Goal: Task Accomplishment & Management: Manage account settings

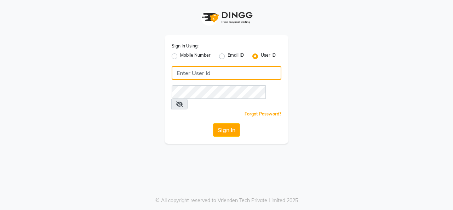
type input "timsalon@123"
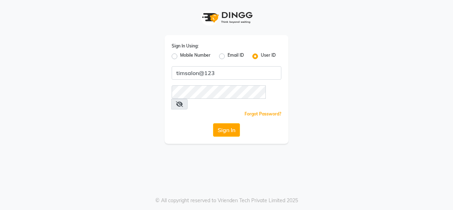
click at [226, 123] on button "Sign In" at bounding box center [226, 129] width 27 height 13
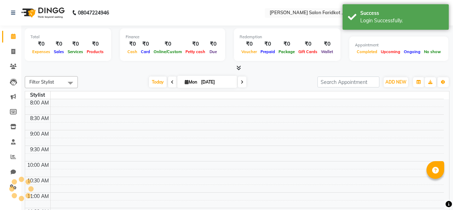
select select "en"
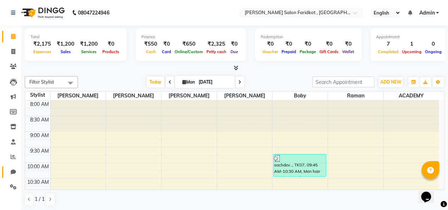
click at [13, 172] on icon at bounding box center [13, 171] width 5 height 5
select select "100"
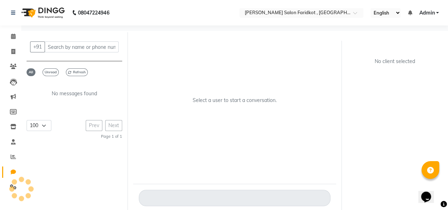
click at [15, 188] on div at bounding box center [21, 188] width 21 height 21
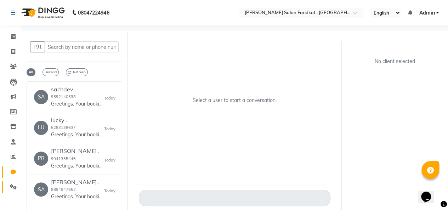
click at [13, 188] on icon at bounding box center [13, 186] width 7 height 5
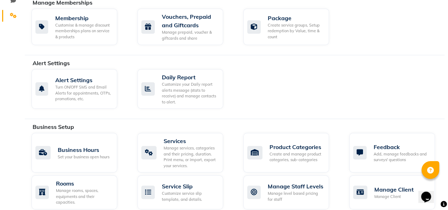
scroll to position [182, 0]
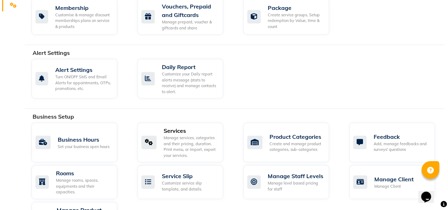
click at [187, 149] on div "Manage services, categories and their pricing, duration. Print menu, or import,…" at bounding box center [191, 146] width 54 height 23
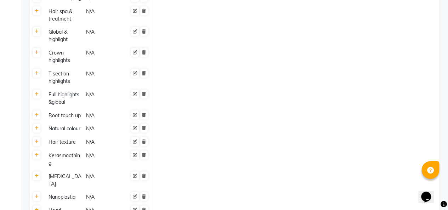
scroll to position [380, 0]
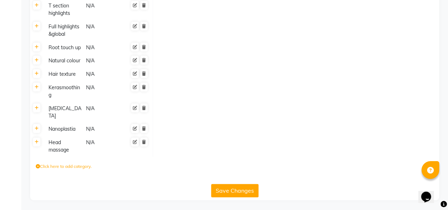
click at [73, 167] on label "Click here to add category." at bounding box center [64, 166] width 56 height 6
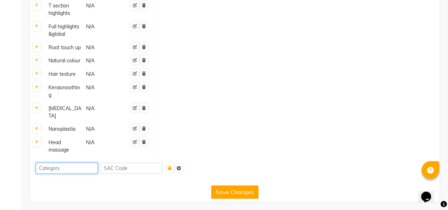
click at [79, 171] on input at bounding box center [67, 168] width 62 height 11
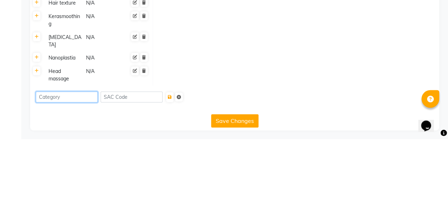
scroll to position [381, 0]
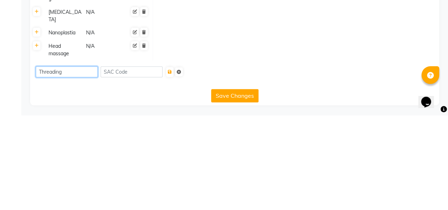
type input "Threading"
click at [172, 166] on icon "submit" at bounding box center [170, 167] width 4 height 4
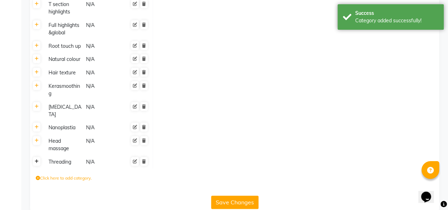
click at [38, 163] on icon at bounding box center [37, 161] width 4 height 4
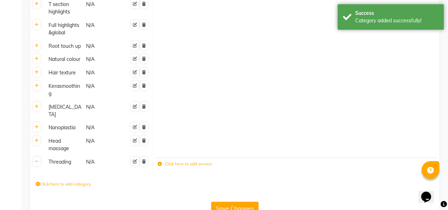
click at [190, 165] on label "Click here to add service" at bounding box center [185, 164] width 55 height 6
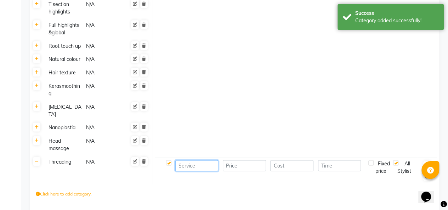
click at [200, 165] on input at bounding box center [196, 165] width 43 height 11
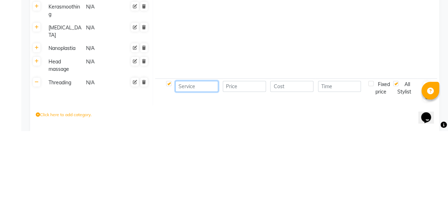
scroll to position [394, 0]
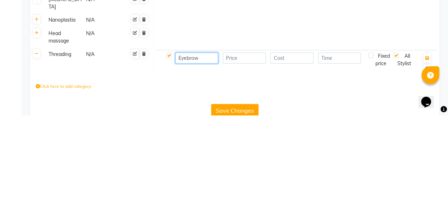
type input "Eyebrow"
click at [247, 154] on input "number" at bounding box center [244, 152] width 43 height 11
type input "50"
click at [299, 153] on input "number" at bounding box center [291, 152] width 43 height 11
type input "0"
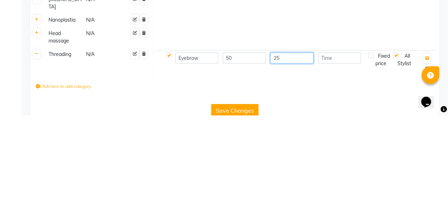
type input "25"
click at [339, 153] on input "number" at bounding box center [339, 152] width 43 height 11
type input "20"
click at [428, 155] on icon "button" at bounding box center [427, 153] width 4 height 4
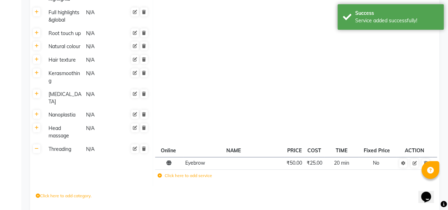
click at [189, 175] on label "Click here to add service" at bounding box center [185, 175] width 55 height 6
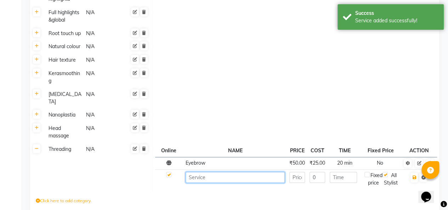
click at [241, 177] on input at bounding box center [235, 177] width 99 height 11
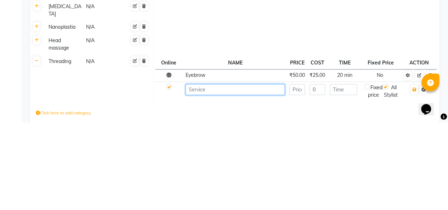
scroll to position [418, 0]
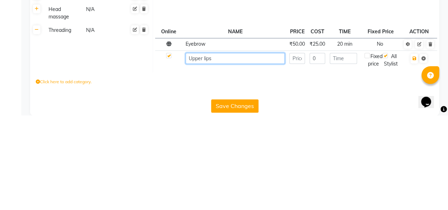
type input "Upper lips"
click at [299, 153] on input "number" at bounding box center [297, 153] width 16 height 11
type input "50"
click at [318, 154] on input "0" at bounding box center [317, 153] width 16 height 11
type input "025"
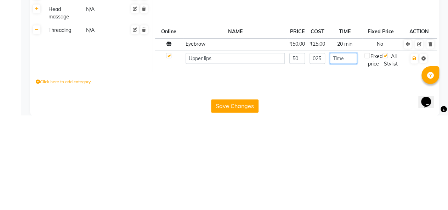
click at [349, 153] on input "number" at bounding box center [344, 153] width 28 height 11
type input "10"
click at [414, 153] on icon "button" at bounding box center [414, 153] width 4 height 4
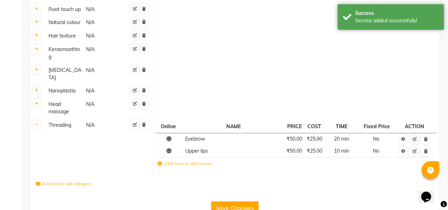
scroll to position [435, 0]
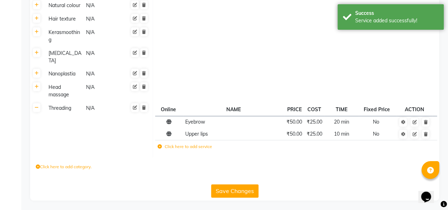
click at [199, 146] on label "Click here to add service" at bounding box center [185, 146] width 55 height 6
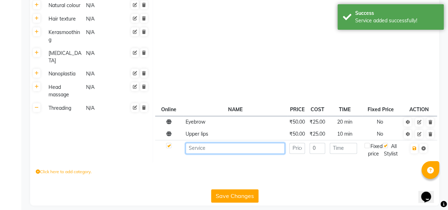
click at [221, 149] on input at bounding box center [235, 148] width 99 height 11
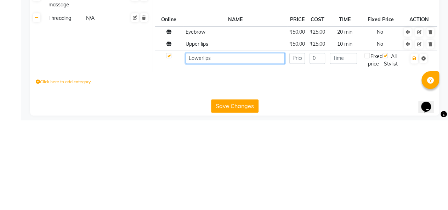
click at [203, 148] on input "Lowerlips" at bounding box center [235, 148] width 99 height 11
type input "Lower lips"
click at [297, 149] on input "number" at bounding box center [297, 148] width 16 height 11
type input "50"
click at [318, 148] on input "0" at bounding box center [317, 148] width 16 height 11
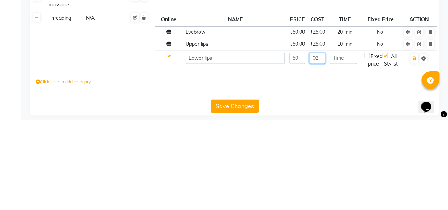
type input "0"
type input "25"
click at [347, 149] on input "number" at bounding box center [344, 148] width 28 height 11
type input "10"
click at [414, 148] on icon "button" at bounding box center [414, 148] width 4 height 4
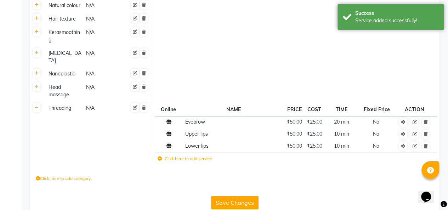
click at [200, 158] on label "Click here to add service" at bounding box center [185, 158] width 55 height 6
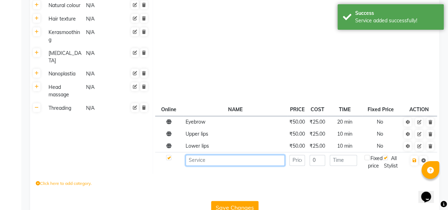
click at [242, 161] on input at bounding box center [235, 160] width 99 height 11
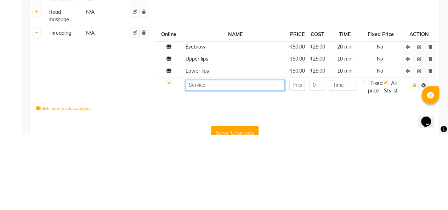
scroll to position [442, 0]
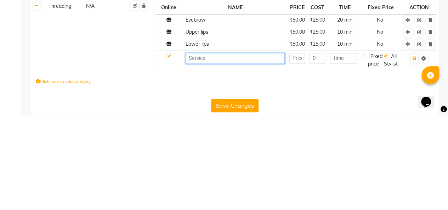
type input "K"
type input "Chin"
click at [298, 154] on input "number" at bounding box center [297, 153] width 16 height 11
click at [320, 152] on input "0" at bounding box center [317, 153] width 16 height 11
click at [295, 151] on input "30" at bounding box center [297, 153] width 16 height 11
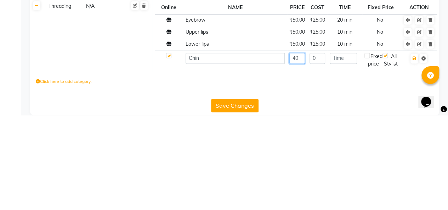
type input "40"
click at [320, 152] on input "0" at bounding box center [317, 153] width 16 height 11
type input "0"
type input "20"
click at [346, 153] on input "number" at bounding box center [344, 153] width 28 height 11
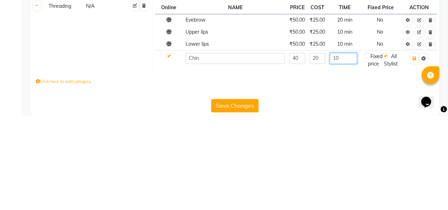
type input "10"
click at [415, 154] on icon "button" at bounding box center [414, 153] width 4 height 4
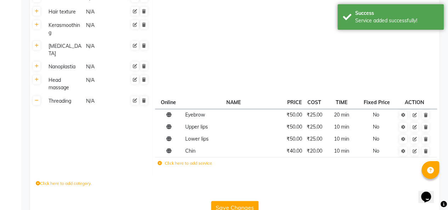
click at [204, 162] on label "Click here to add service" at bounding box center [185, 163] width 55 height 6
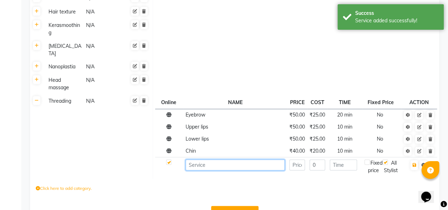
click at [233, 165] on input at bounding box center [235, 164] width 99 height 11
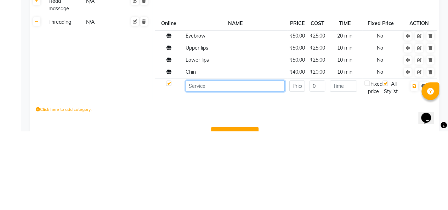
scroll to position [454, 0]
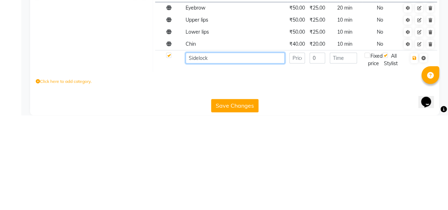
click at [199, 154] on input "Sidelock" at bounding box center [235, 152] width 99 height 11
type input "Side lock"
click at [300, 152] on input "number" at bounding box center [297, 152] width 16 height 11
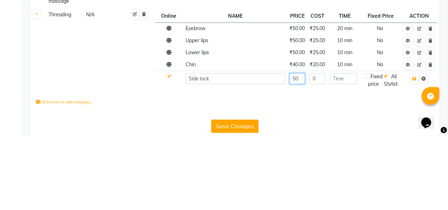
type input "50"
click at [317, 153] on input "0" at bounding box center [317, 152] width 16 height 11
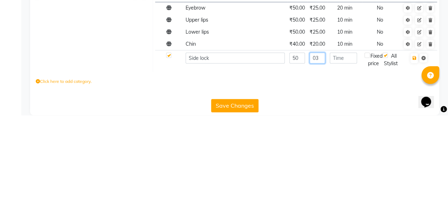
type input "0"
type input "60"
click at [346, 152] on input "number" at bounding box center [344, 152] width 28 height 11
click at [295, 149] on input "50" at bounding box center [297, 152] width 16 height 11
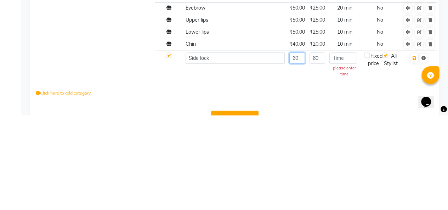
type input "60"
click at [317, 150] on input "60" at bounding box center [317, 152] width 16 height 11
type input "6"
type input "00"
click at [348, 153] on input "number" at bounding box center [343, 152] width 28 height 11
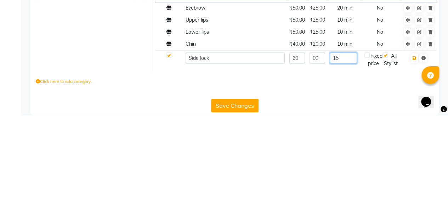
type input "15"
click at [414, 153] on icon "button" at bounding box center [414, 153] width 4 height 4
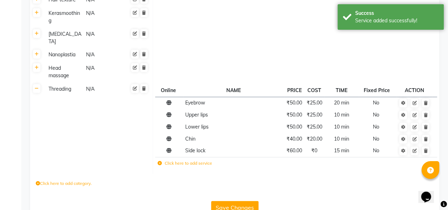
click at [204, 163] on label "Click here to add service" at bounding box center [185, 163] width 55 height 6
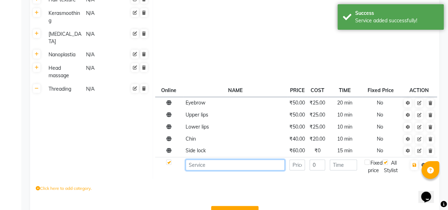
click at [225, 166] on input at bounding box center [235, 164] width 99 height 11
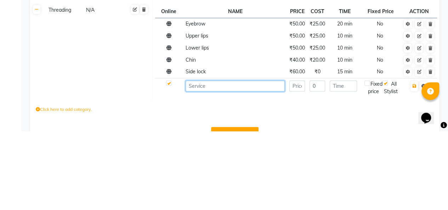
scroll to position [466, 0]
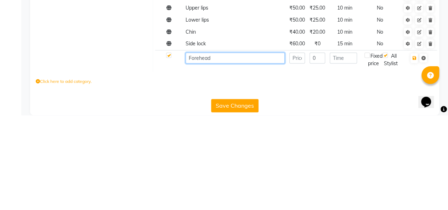
type input "Forehead"
click at [299, 152] on input "number" at bounding box center [297, 152] width 16 height 11
type input "60"
click at [318, 150] on input "0" at bounding box center [317, 152] width 16 height 11
type input "00"
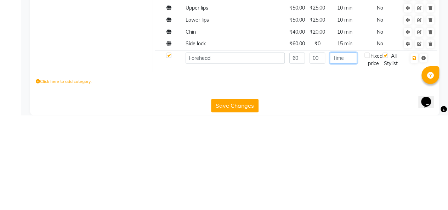
click at [346, 154] on input "number" at bounding box center [344, 152] width 28 height 11
type input "2"
type input "10"
click at [414, 152] on icon "button" at bounding box center [414, 153] width 4 height 4
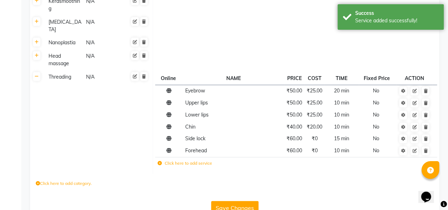
click at [191, 163] on label "Click here to add service" at bounding box center [185, 163] width 55 height 6
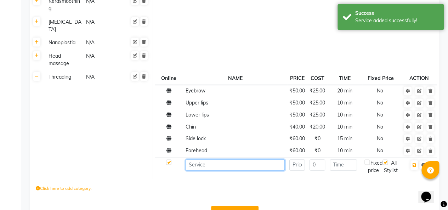
click at [237, 165] on input at bounding box center [235, 164] width 99 height 11
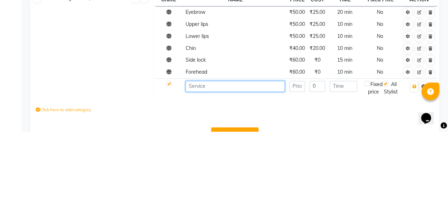
scroll to position [478, 0]
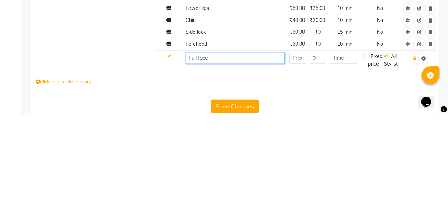
type input "Full face"
click at [299, 154] on input "number" at bounding box center [297, 153] width 16 height 11
type input "250"
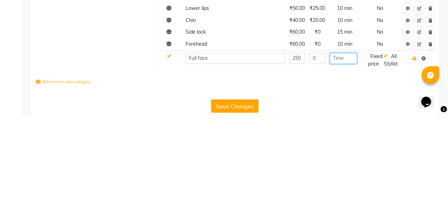
click at [343, 153] on input "number" at bounding box center [344, 153] width 28 height 11
type input "10"
click at [414, 153] on icon "button" at bounding box center [414, 153] width 4 height 4
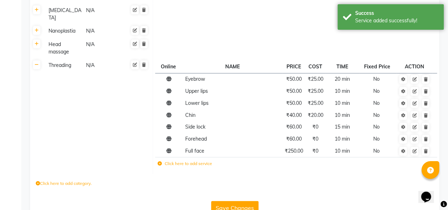
click at [77, 183] on label "Click here to add category." at bounding box center [64, 183] width 56 height 6
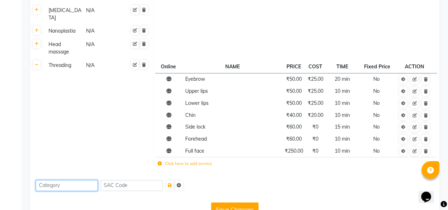
click at [71, 186] on input at bounding box center [67, 185] width 62 height 11
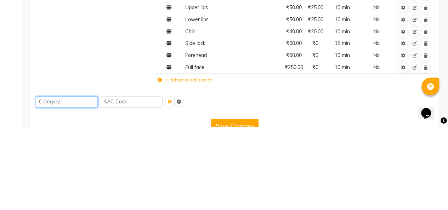
scroll to position [496, 0]
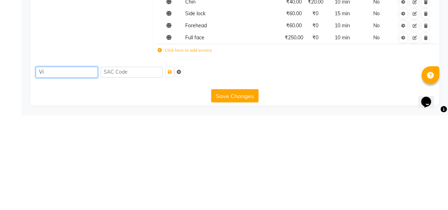
type input "V"
type input "Visage waxfor face"
click at [172, 165] on icon "submit" at bounding box center [170, 167] width 4 height 4
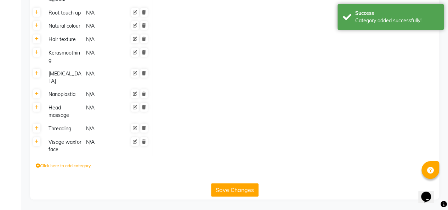
scroll to position [414, 0]
click at [38, 143] on icon at bounding box center [37, 142] width 4 height 4
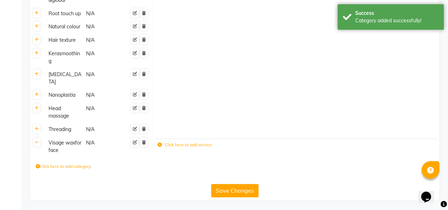
click at [183, 147] on label "Click here to add service" at bounding box center [185, 145] width 55 height 6
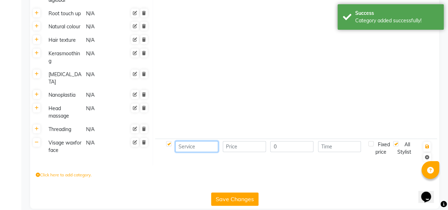
click at [198, 147] on input at bounding box center [196, 146] width 43 height 11
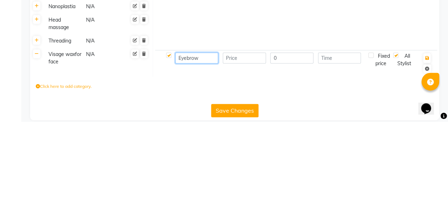
type input "Eyebrow"
click at [242, 147] on input "number" at bounding box center [244, 146] width 43 height 11
type input "1"
type input "7"
type input "80"
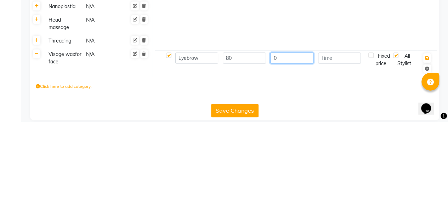
click at [287, 148] on input "0" at bounding box center [291, 146] width 43 height 11
type input "0"
type input "50"
click at [341, 147] on input "number" at bounding box center [339, 146] width 43 height 11
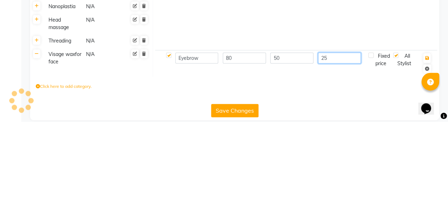
type input "25"
click at [428, 147] on icon "button" at bounding box center [427, 146] width 4 height 4
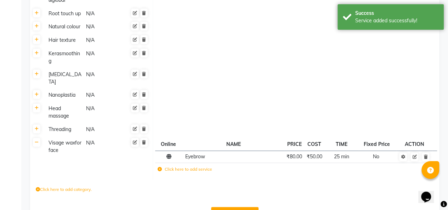
click at [192, 170] on label "Click here to add service" at bounding box center [185, 169] width 55 height 6
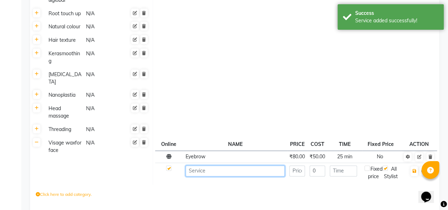
click at [219, 170] on input at bounding box center [235, 170] width 99 height 11
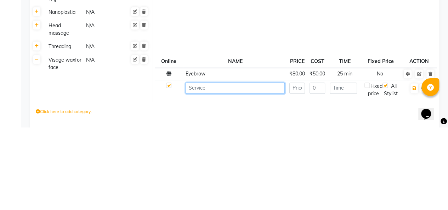
scroll to position [431, 0]
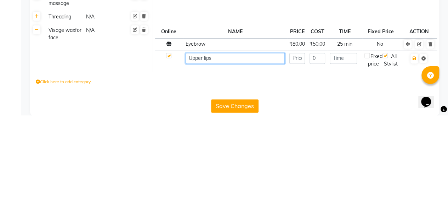
type input "Upper lips"
click at [299, 152] on input "number" at bounding box center [297, 153] width 16 height 11
type input "80"
click at [319, 154] on input "0" at bounding box center [317, 153] width 16 height 11
type input "50"
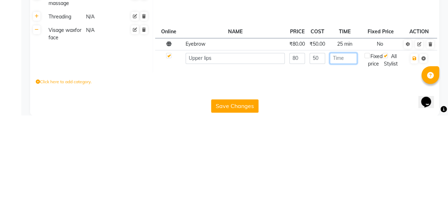
click at [343, 151] on input "number" at bounding box center [344, 153] width 28 height 11
type input "15"
click at [414, 153] on icon "button" at bounding box center [414, 153] width 4 height 4
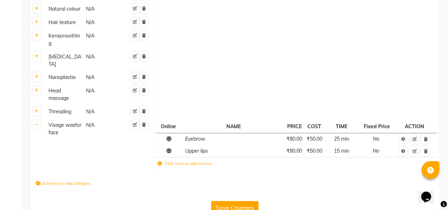
click at [188, 164] on label "Click here to add service" at bounding box center [185, 163] width 55 height 6
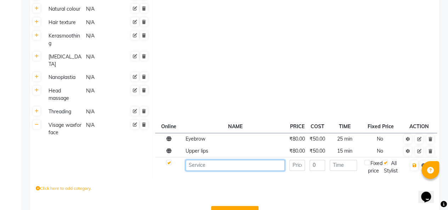
click at [230, 165] on input at bounding box center [235, 165] width 99 height 11
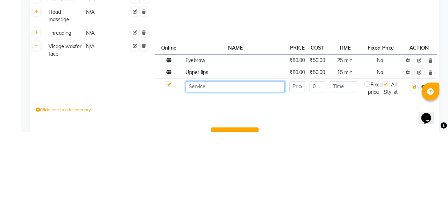
scroll to position [443, 0]
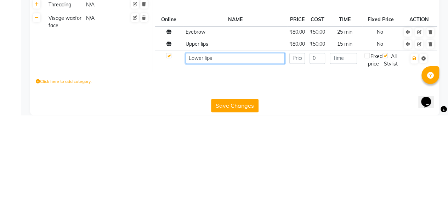
type input "Lower lips"
click at [299, 152] on input "number" at bounding box center [297, 153] width 16 height 11
type input "80"
click at [319, 154] on input "0" at bounding box center [317, 153] width 16 height 11
type input "50"
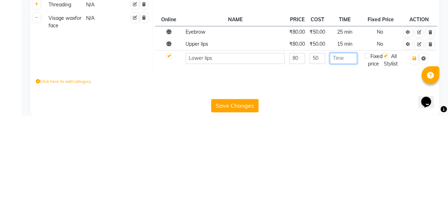
click at [348, 153] on input "number" at bounding box center [344, 153] width 28 height 11
type input "15"
click at [413, 154] on icon "button" at bounding box center [414, 153] width 4 height 4
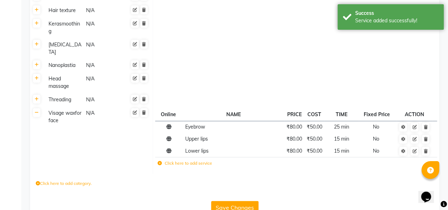
click at [186, 165] on label "Click here to add service" at bounding box center [185, 163] width 55 height 6
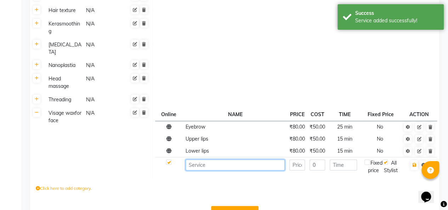
click at [218, 166] on input at bounding box center [235, 164] width 99 height 11
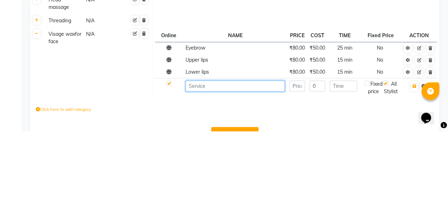
scroll to position [455, 0]
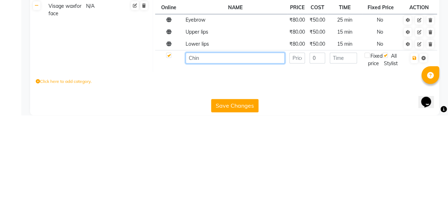
type input "Chin"
click at [300, 154] on input "number" at bounding box center [297, 152] width 16 height 11
type input "60"
click at [318, 153] on input "0" at bounding box center [317, 152] width 16 height 11
type input "0"
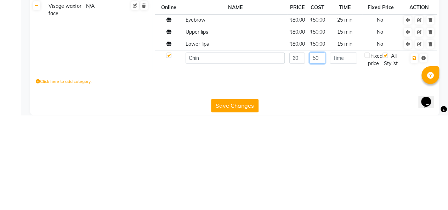
type input "50"
click at [348, 150] on input "number" at bounding box center [344, 152] width 28 height 11
type input "10"
click at [414, 153] on icon "button" at bounding box center [414, 153] width 4 height 4
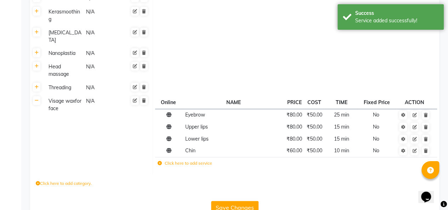
click at [199, 164] on label "Click here to add service" at bounding box center [185, 163] width 55 height 6
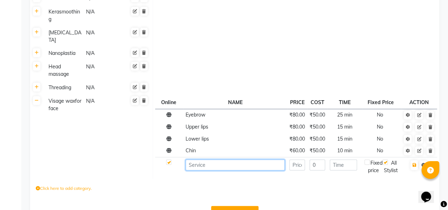
click at [211, 166] on input at bounding box center [235, 164] width 99 height 11
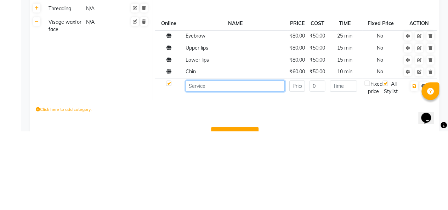
scroll to position [467, 0]
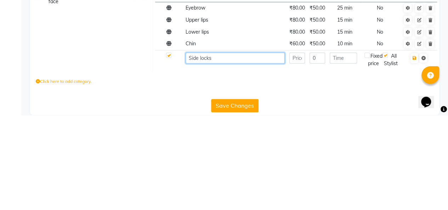
type input "Side locks"
click at [300, 154] on input "number" at bounding box center [297, 152] width 16 height 11
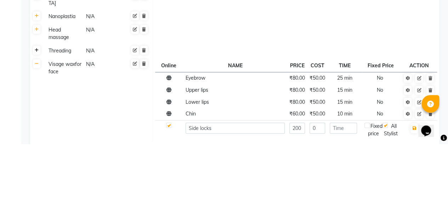
click at [36, 115] on icon at bounding box center [37, 116] width 4 height 4
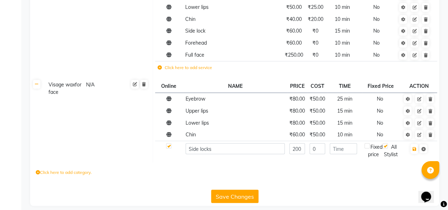
scroll to position [583, 0]
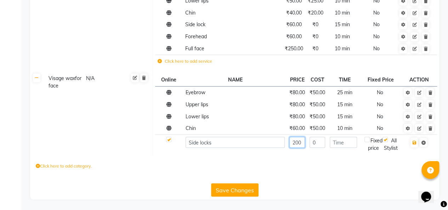
click at [299, 138] on input "200" at bounding box center [297, 142] width 16 height 11
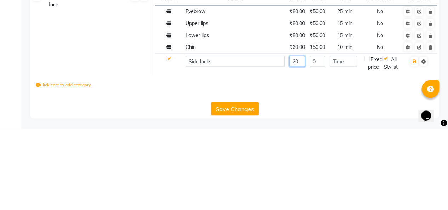
type input "2"
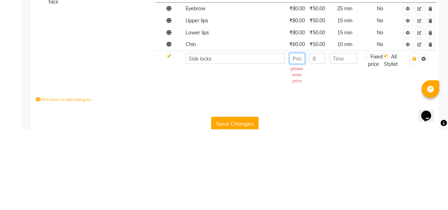
type input "7"
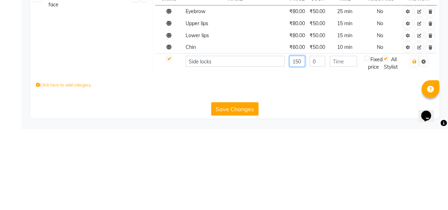
type input "150"
click at [317, 142] on input "0" at bounding box center [317, 142] width 16 height 11
type input "70"
click at [347, 140] on input "number" at bounding box center [344, 142] width 28 height 11
type input "20"
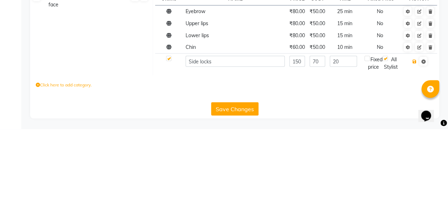
click at [414, 140] on icon "button" at bounding box center [414, 142] width 4 height 4
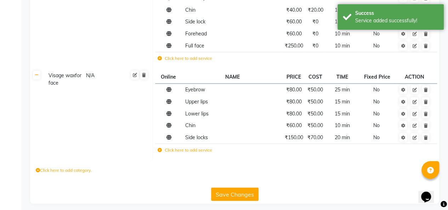
click at [191, 150] on label "Click here to add service" at bounding box center [185, 150] width 55 height 6
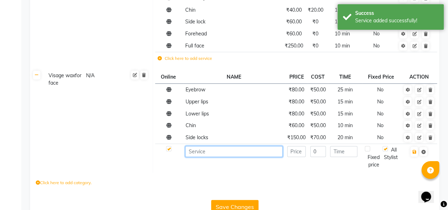
click at [209, 153] on input at bounding box center [233, 151] width 97 height 11
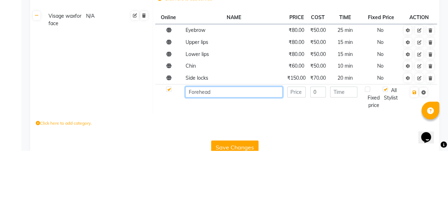
type input "Forehead"
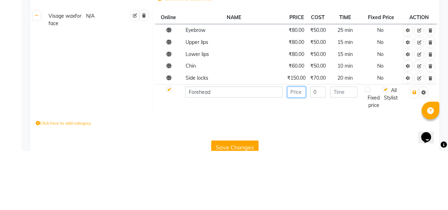
click at [300, 150] on input "number" at bounding box center [296, 151] width 18 height 11
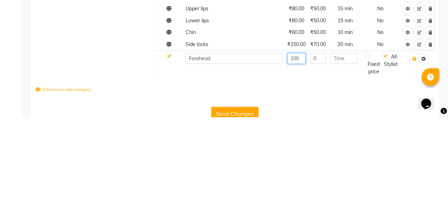
type input "100"
click at [345, 151] on input "number" at bounding box center [343, 151] width 27 height 11
type input "20"
click at [413, 150] on icon "button" at bounding box center [414, 151] width 4 height 4
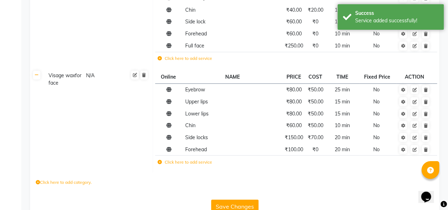
click at [186, 161] on label "Click here to add service" at bounding box center [185, 162] width 55 height 6
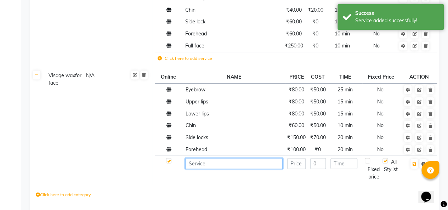
click at [219, 164] on input at bounding box center [233, 163] width 97 height 11
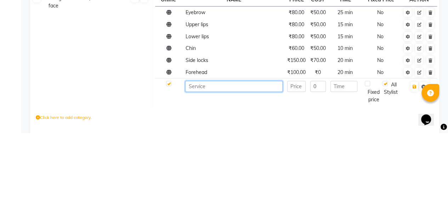
scroll to position [593, 0]
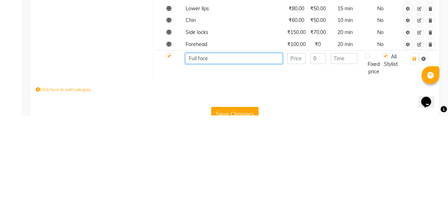
type input "Full face"
click at [300, 154] on input "number" at bounding box center [296, 153] width 18 height 11
type input "350"
click at [319, 154] on input "0" at bounding box center [318, 153] width 16 height 11
type input "0"
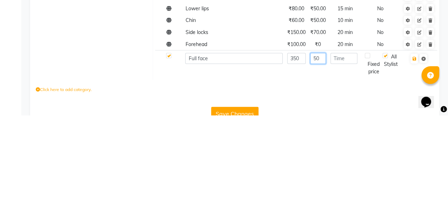
type input "5"
type input "100"
click at [347, 153] on input "number" at bounding box center [343, 153] width 27 height 11
type input "30"
click at [416, 154] on icon "button" at bounding box center [414, 154] width 4 height 4
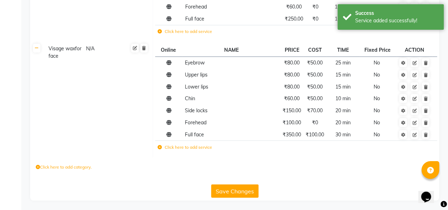
scroll to position [609, 0]
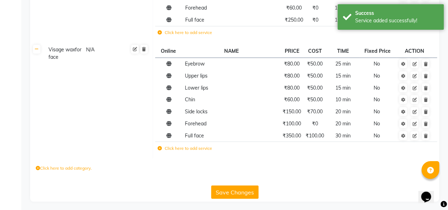
click at [73, 167] on label "Click here to add category." at bounding box center [64, 168] width 56 height 6
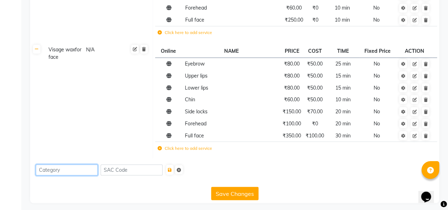
click at [82, 170] on input at bounding box center [67, 169] width 62 height 11
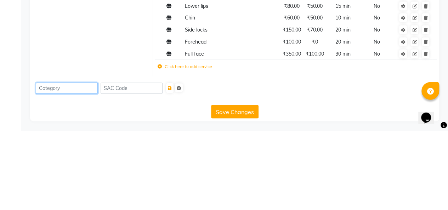
scroll to position [611, 0]
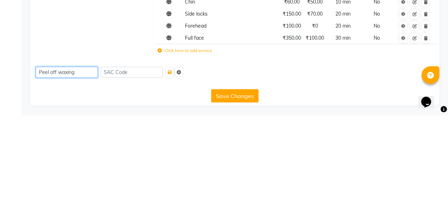
type input "Peel off waxing"
click at [172, 167] on icon "submit" at bounding box center [170, 167] width 4 height 4
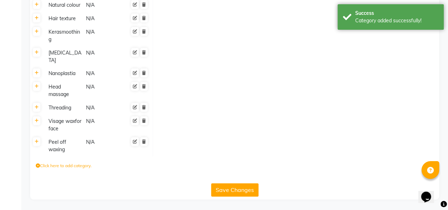
scroll to position [435, 0]
click at [36, 142] on icon at bounding box center [37, 142] width 4 height 4
click at [195, 144] on label "Click here to add service" at bounding box center [185, 144] width 55 height 6
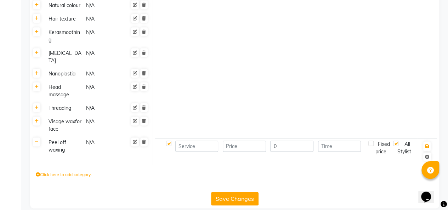
click at [142, 161] on td "Peel off waxing N/A" at bounding box center [98, 150] width 109 height 29
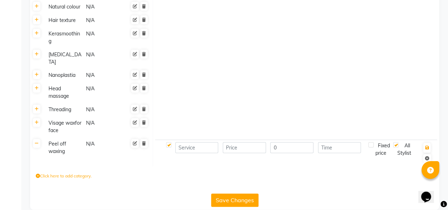
scroll to position [432, 0]
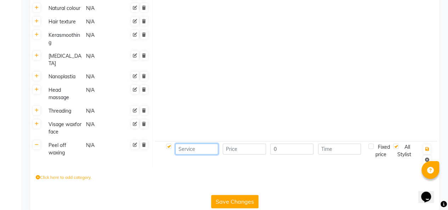
click at [203, 150] on input at bounding box center [196, 148] width 43 height 11
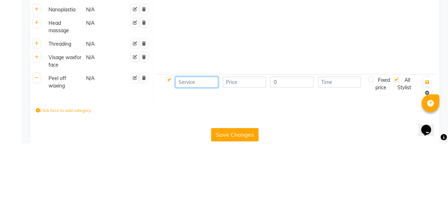
scroll to position [432, 0]
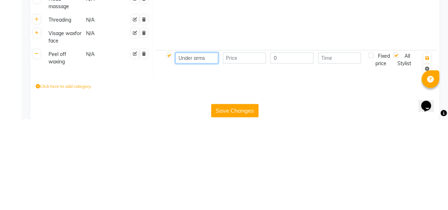
type input "Under arms"
click at [251, 150] on input "number" at bounding box center [244, 148] width 43 height 11
type input "250"
click at [289, 151] on input "0" at bounding box center [291, 148] width 43 height 11
type input "0"
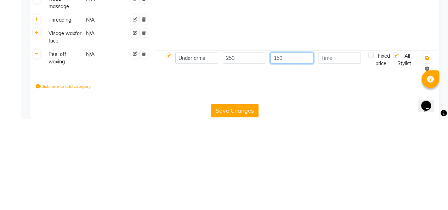
type input "150"
click at [340, 149] on input "number" at bounding box center [339, 148] width 43 height 11
type input "30"
click at [427, 149] on icon "button" at bounding box center [427, 149] width 4 height 4
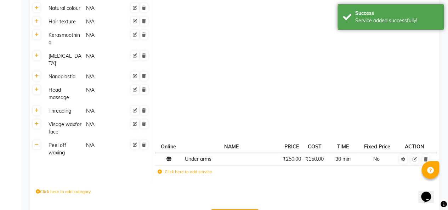
click at [194, 172] on label "Click here to add service" at bounding box center [185, 172] width 55 height 6
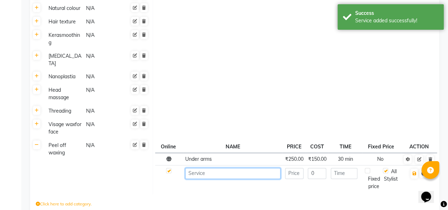
click at [238, 174] on input at bounding box center [232, 173] width 95 height 11
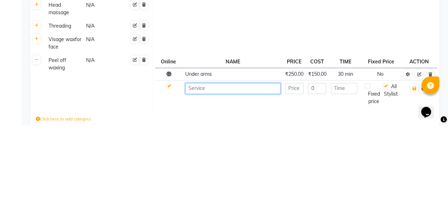
scroll to position [452, 0]
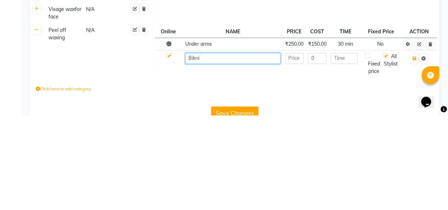
type input "Bikni"
click at [317, 154] on input "0" at bounding box center [317, 153] width 18 height 11
type input "1"
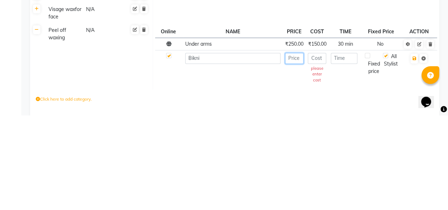
click at [296, 154] on input "number" at bounding box center [294, 153] width 18 height 11
type input "1500"
click at [316, 153] on input "number" at bounding box center [317, 153] width 18 height 11
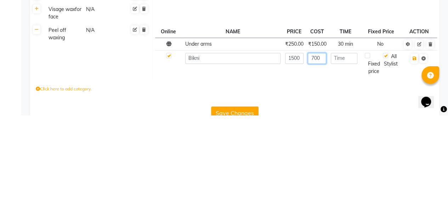
type input "700"
click at [347, 153] on input "number" at bounding box center [344, 153] width 27 height 11
type input "45"
click at [415, 152] on icon "button" at bounding box center [414, 153] width 4 height 4
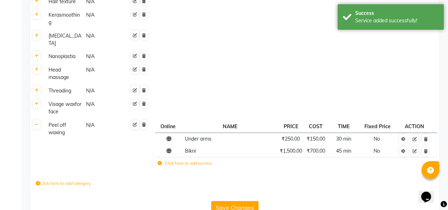
click at [200, 165] on label "Click here to add service" at bounding box center [185, 163] width 55 height 6
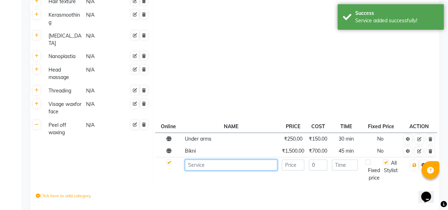
click at [230, 165] on input at bounding box center [231, 164] width 92 height 11
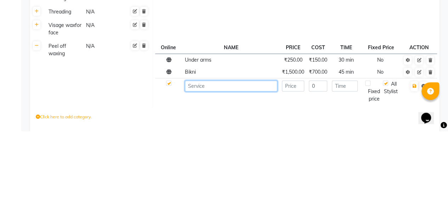
scroll to position [464, 0]
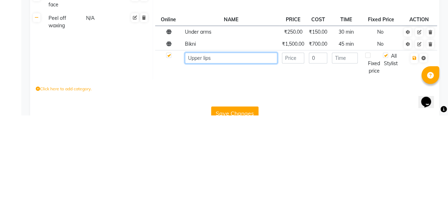
type input "Upper lips"
click at [300, 153] on input "number" at bounding box center [293, 152] width 22 height 11
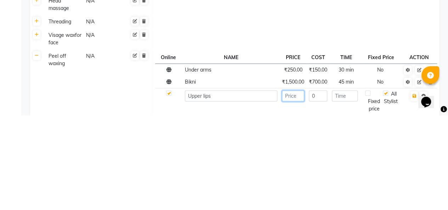
scroll to position [427, 0]
click at [36, 129] on icon at bounding box center [37, 129] width 4 height 4
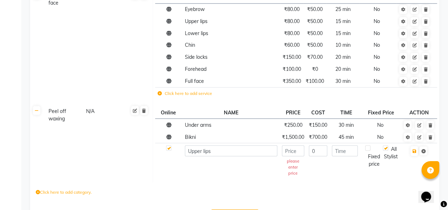
scroll to position [563, 0]
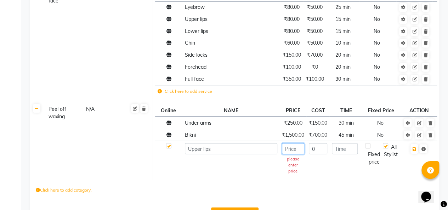
click at [300, 150] on input "number" at bounding box center [293, 148] width 22 height 11
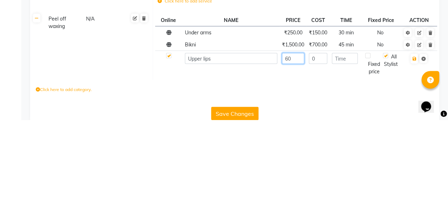
type input "60"
click at [317, 149] on input "0" at bounding box center [318, 148] width 18 height 11
type input "30"
click at [345, 151] on input "number" at bounding box center [345, 148] width 26 height 11
type input "20"
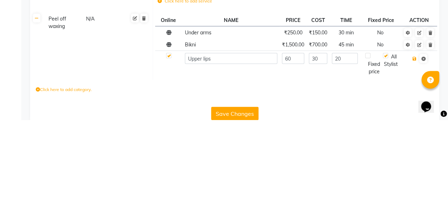
click at [413, 150] on icon "button" at bounding box center [414, 149] width 4 height 4
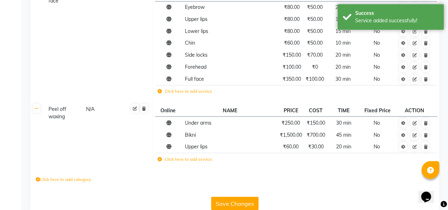
click at [183, 158] on label "Click here to add service" at bounding box center [185, 159] width 55 height 6
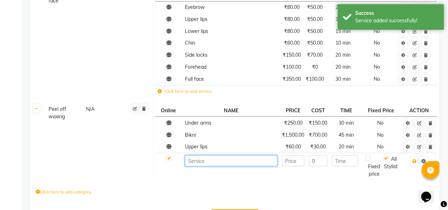
click at [223, 162] on input at bounding box center [231, 160] width 92 height 11
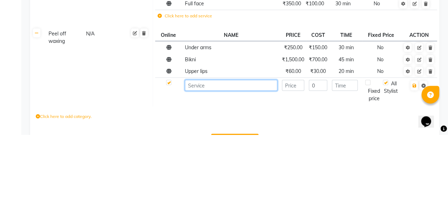
scroll to position [570, 0]
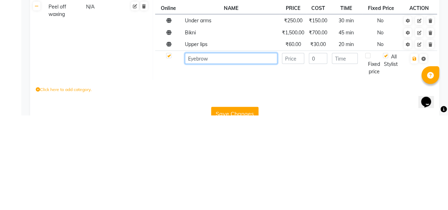
type input "Eyebrow"
click at [294, 151] on input "number" at bounding box center [293, 153] width 22 height 11
type input "60"
click at [316, 152] on input "0" at bounding box center [318, 153] width 18 height 11
type input "25"
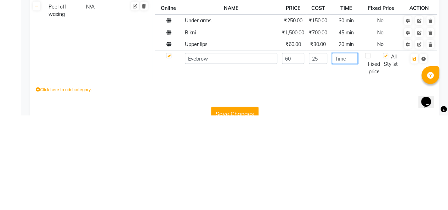
click at [350, 151] on input "number" at bounding box center [345, 153] width 26 height 11
type input "20"
click at [413, 154] on icon "button" at bounding box center [414, 153] width 4 height 4
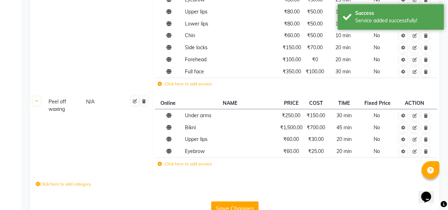
click at [189, 164] on label "Click here to add service" at bounding box center [185, 163] width 55 height 6
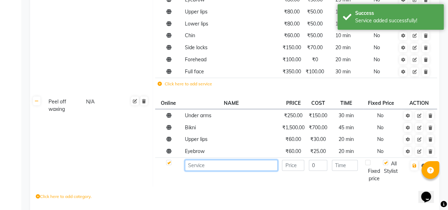
click at [220, 165] on input at bounding box center [231, 165] width 93 height 11
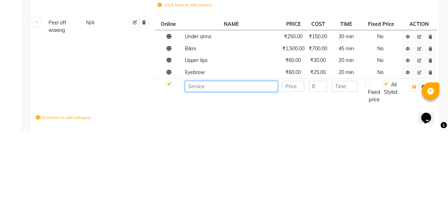
scroll to position [583, 0]
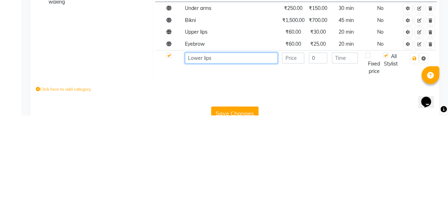
type input "Lower lips"
click at [295, 154] on input "number" at bounding box center [293, 153] width 22 height 11
type input "60"
click at [322, 152] on input "0" at bounding box center [318, 153] width 18 height 11
type input "25"
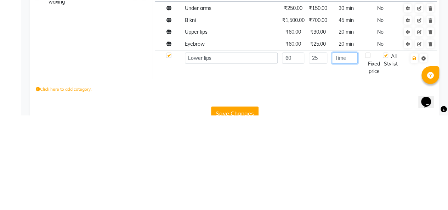
click at [351, 153] on input "number" at bounding box center [345, 153] width 26 height 11
type input "15"
click at [416, 154] on icon "button" at bounding box center [414, 153] width 4 height 4
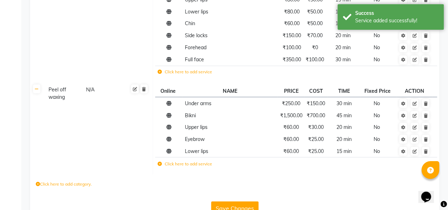
click at [187, 165] on label "Click here to add service" at bounding box center [185, 163] width 55 height 6
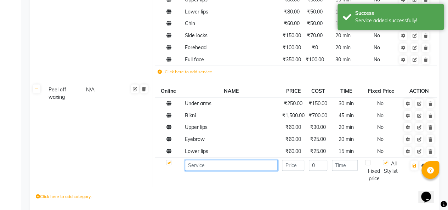
click at [228, 167] on input at bounding box center [231, 165] width 93 height 11
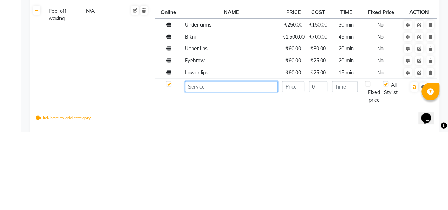
scroll to position [594, 0]
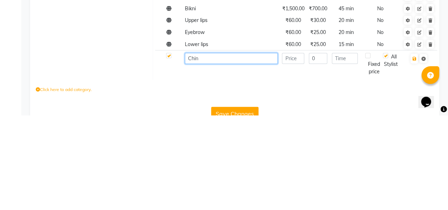
type input "Chin"
click at [294, 152] on input "number" at bounding box center [293, 153] width 22 height 11
type input "6"
type input "70"
click at [323, 152] on input "0" at bounding box center [318, 153] width 18 height 11
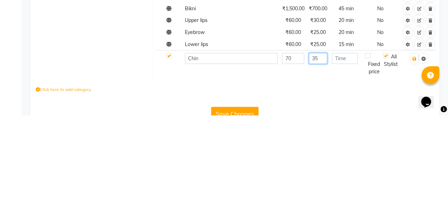
type input "35"
click at [350, 154] on input "number" at bounding box center [345, 153] width 26 height 11
type input "2"
type input "10"
click at [413, 152] on icon "button" at bounding box center [414, 154] width 4 height 4
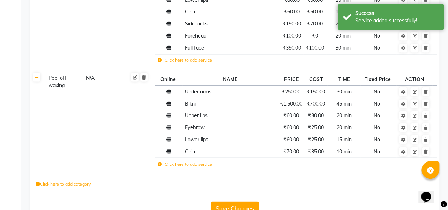
click at [421, 184] on div "Opens Chat This icon Opens the chat window." at bounding box center [429, 184] width 17 height 0
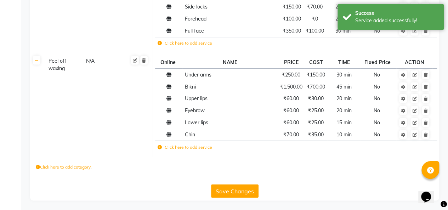
click at [184, 147] on label "Click here to add service" at bounding box center [185, 147] width 55 height 6
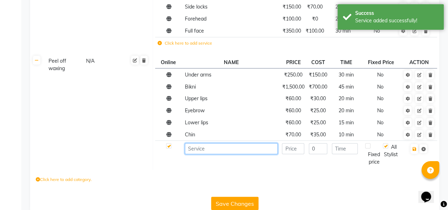
click at [240, 148] on input at bounding box center [231, 148] width 93 height 11
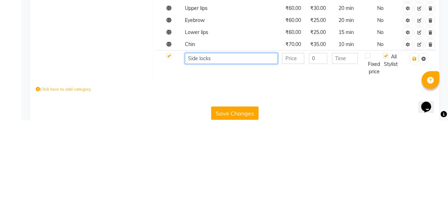
type input "Side locks"
click at [293, 149] on input "number" at bounding box center [293, 148] width 22 height 11
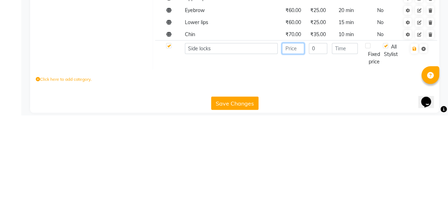
scroll to position [624, 0]
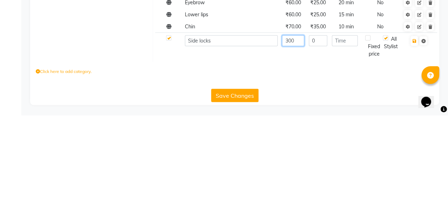
type input "300"
click at [323, 135] on input "0" at bounding box center [318, 135] width 18 height 11
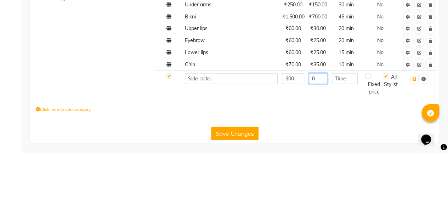
scroll to position [624, 0]
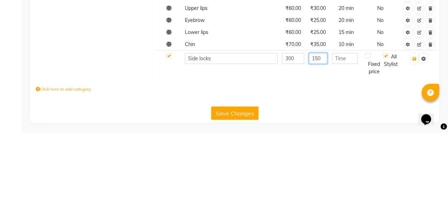
type input "150"
click at [347, 135] on input "number" at bounding box center [345, 135] width 26 height 11
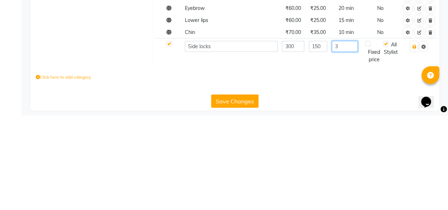
scroll to position [624, 0]
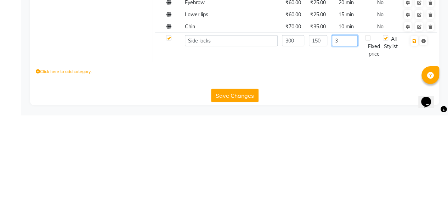
type input "3"
click at [324, 136] on input "150" at bounding box center [318, 135] width 18 height 11
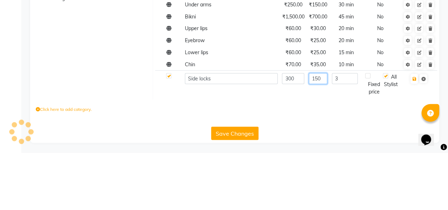
scroll to position [624, 0]
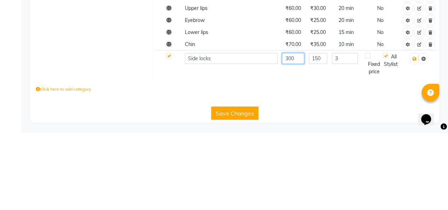
click at [294, 134] on input "300" at bounding box center [293, 135] width 22 height 11
type input "3"
type input "2"
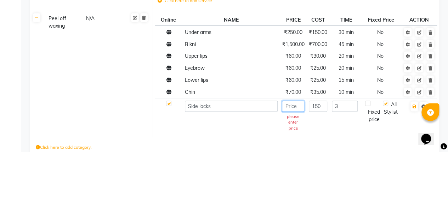
scroll to position [596, 0]
type input "120"
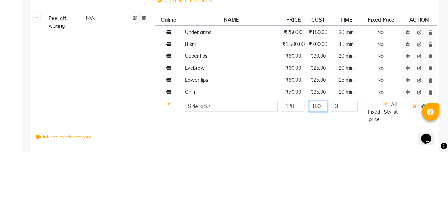
click at [324, 166] on input "150" at bounding box center [318, 164] width 18 height 11
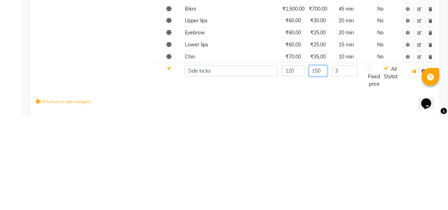
scroll to position [606, 0]
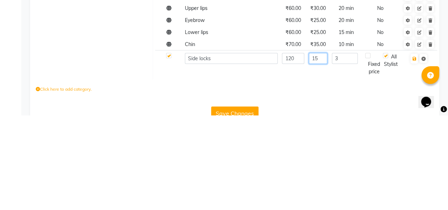
type input "1"
type input "0"
click at [345, 154] on input "3" at bounding box center [345, 153] width 26 height 11
type input "30"
click at [415, 152] on icon "button" at bounding box center [414, 154] width 4 height 4
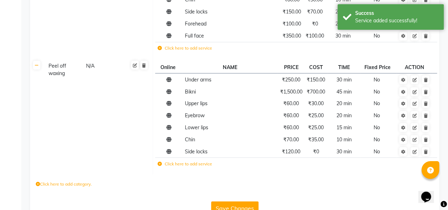
click at [191, 164] on label "Click here to add service" at bounding box center [185, 163] width 55 height 6
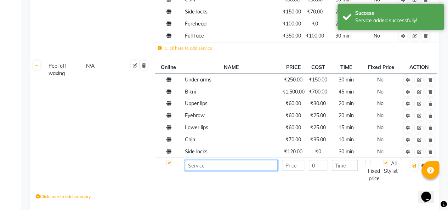
click at [228, 164] on input at bounding box center [231, 165] width 93 height 11
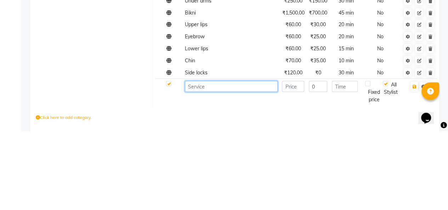
scroll to position [618, 0]
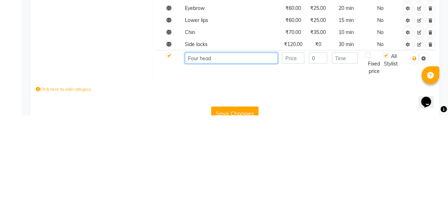
type input "Four head"
click at [289, 152] on input "number" at bounding box center [293, 153] width 22 height 11
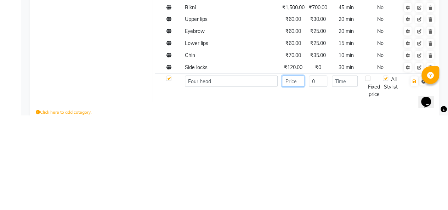
scroll to position [636, 0]
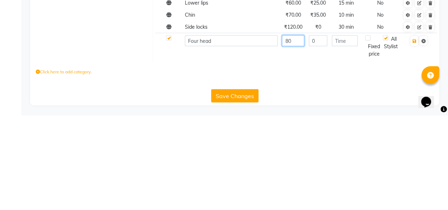
type input "80"
click at [350, 137] on input "number" at bounding box center [345, 135] width 26 height 11
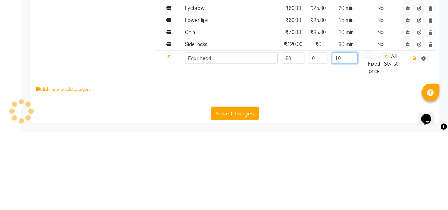
type input "10"
click at [414, 135] on icon "button" at bounding box center [414, 136] width 4 height 4
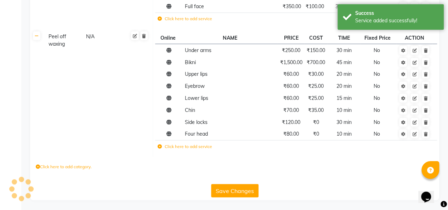
scroll to position [635, 0]
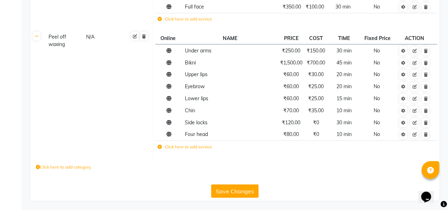
click at [75, 166] on label "Click here to add category." at bounding box center [64, 167] width 56 height 6
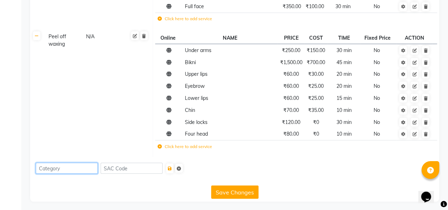
click at [86, 168] on input at bounding box center [67, 168] width 62 height 11
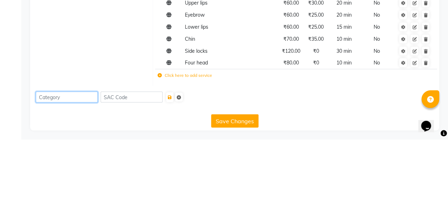
scroll to position [637, 0]
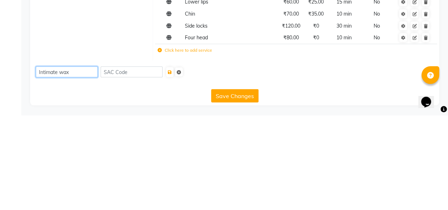
type input "Intimate wax"
click at [144, 169] on input at bounding box center [132, 166] width 62 height 11
click at [172, 166] on icon "submit" at bounding box center [170, 167] width 4 height 4
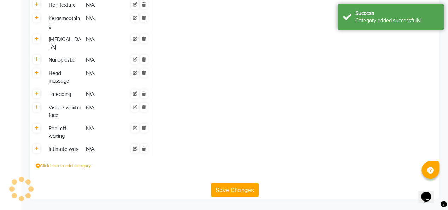
scroll to position [448, 0]
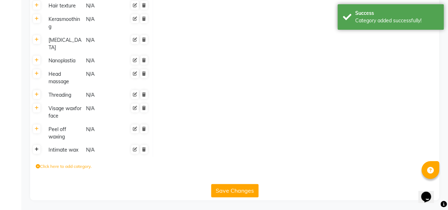
click at [36, 150] on icon at bounding box center [37, 149] width 4 height 4
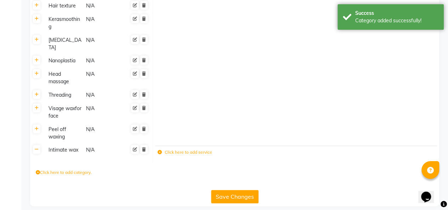
click at [187, 154] on label "Click here to add service" at bounding box center [185, 152] width 55 height 6
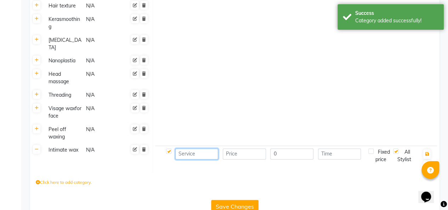
click at [202, 155] on input at bounding box center [196, 153] width 43 height 11
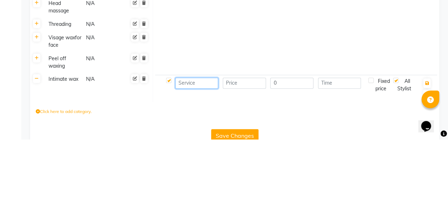
scroll to position [449, 0]
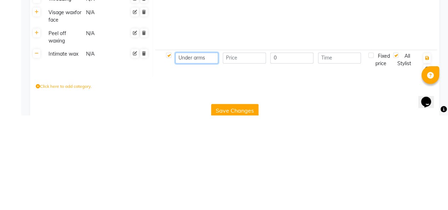
type input "Under arms"
click at [249, 155] on input "number" at bounding box center [244, 152] width 43 height 11
click at [37, 129] on icon at bounding box center [37, 128] width 4 height 4
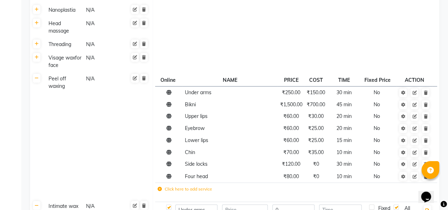
scroll to position [499, 0]
click at [37, 77] on icon at bounding box center [37, 78] width 4 height 4
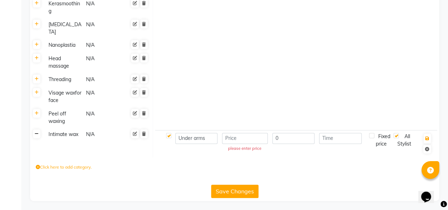
click at [36, 134] on icon at bounding box center [37, 134] width 4 height 4
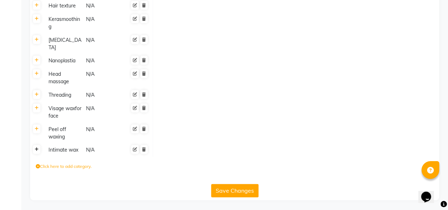
click at [38, 149] on icon at bounding box center [37, 149] width 4 height 4
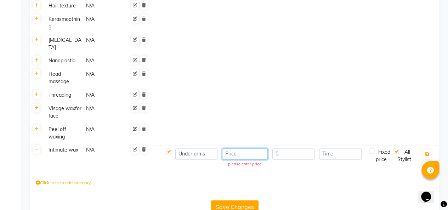
click at [244, 154] on input "number" at bounding box center [245, 153] width 46 height 11
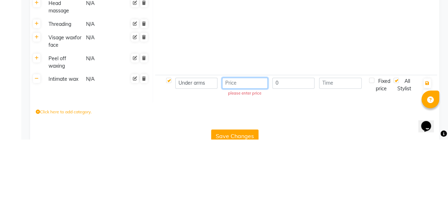
scroll to position [449, 0]
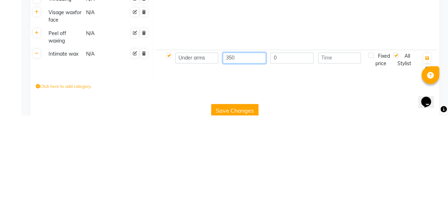
type input "350"
click at [288, 153] on input "0" at bounding box center [291, 152] width 43 height 11
type input "0"
type input "150"
click at [343, 154] on input "number" at bounding box center [339, 152] width 43 height 11
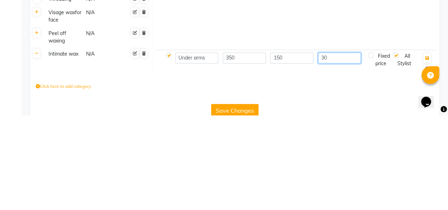
type input "30"
click at [427, 152] on icon "button" at bounding box center [427, 153] width 4 height 4
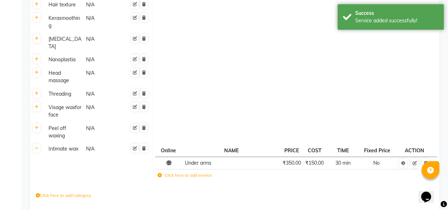
click at [190, 177] on label "Click here to add service" at bounding box center [185, 175] width 55 height 6
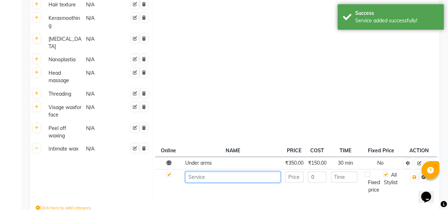
click at [226, 178] on input at bounding box center [232, 176] width 95 height 11
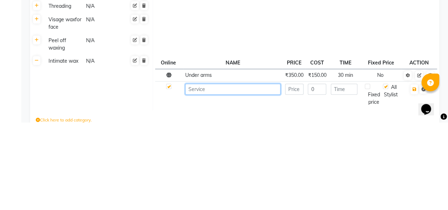
scroll to position [473, 0]
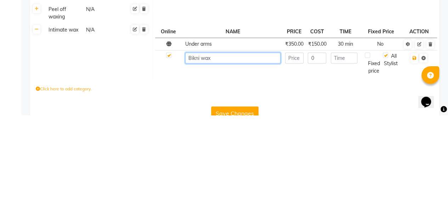
type input "Bikni wax"
click at [296, 153] on input "number" at bounding box center [294, 152] width 18 height 11
type input "2000"
click at [320, 153] on input "0" at bounding box center [317, 152] width 18 height 11
type input "1000"
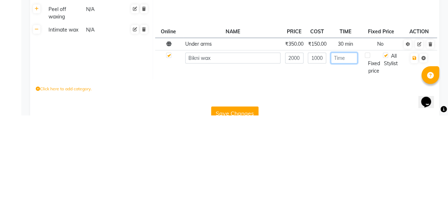
click at [348, 153] on input "number" at bounding box center [344, 152] width 27 height 11
type input "2"
type input "60"
click at [413, 154] on icon "button" at bounding box center [414, 153] width 4 height 4
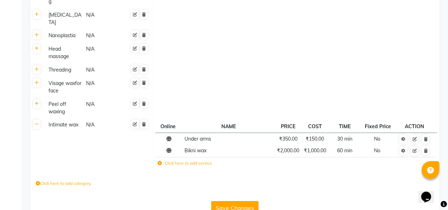
click at [79, 183] on label "Click here to add category." at bounding box center [64, 183] width 56 height 6
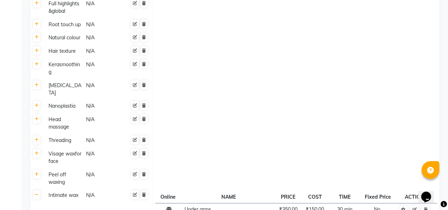
scroll to position [492, 0]
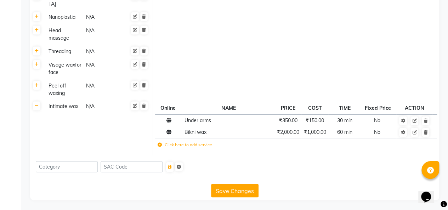
click at [241, 189] on button "Save Changes" at bounding box center [234, 190] width 47 height 13
click at [244, 189] on button "Save Changes" at bounding box center [234, 190] width 47 height 13
click at [245, 192] on button "Save Changes" at bounding box center [234, 190] width 47 height 13
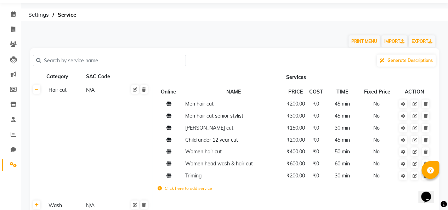
scroll to position [0, 0]
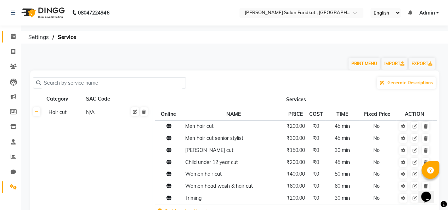
click at [13, 36] on icon at bounding box center [13, 36] width 5 height 5
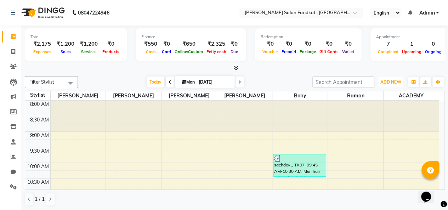
click at [395, 83] on span "ADD NEW" at bounding box center [390, 81] width 21 height 5
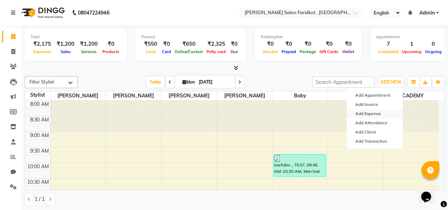
click at [371, 114] on link "Add Expense" at bounding box center [375, 113] width 56 height 9
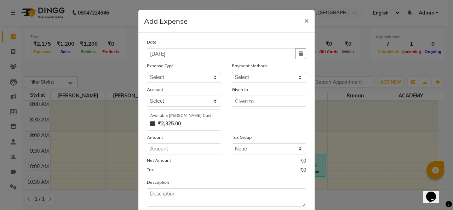
select select "1"
select select "8097"
click at [180, 147] on input "number" at bounding box center [184, 148] width 74 height 11
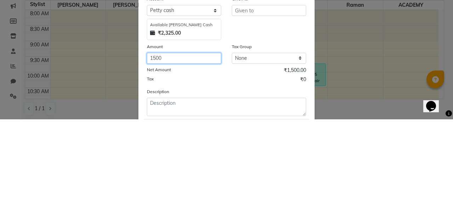
type input "1500"
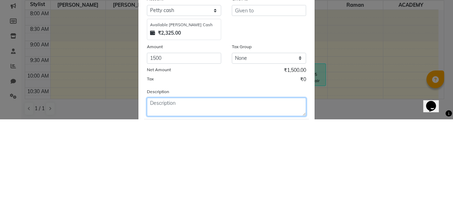
click at [214, 195] on textarea at bounding box center [226, 197] width 159 height 18
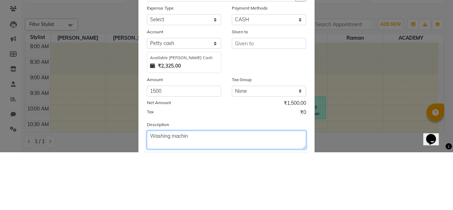
type textarea "Washing machin"
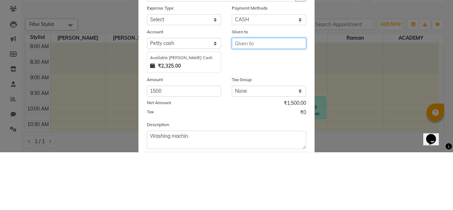
click at [272, 103] on input "text" at bounding box center [269, 101] width 74 height 11
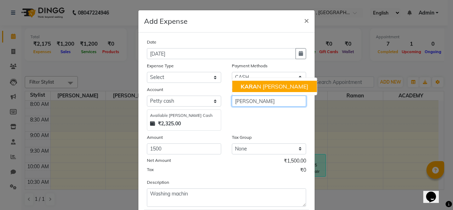
click at [268, 87] on ngb-highlight "[PERSON_NAME]" at bounding box center [275, 86] width 68 height 7
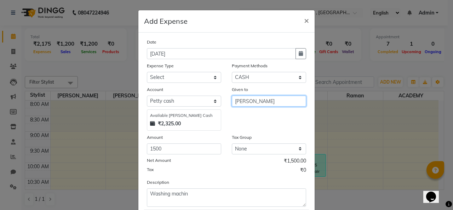
type input "[PERSON_NAME]"
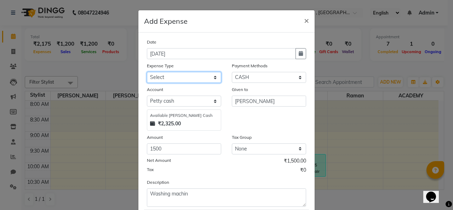
click at [201, 77] on select "Select Advance Salary Bank charges Car maintenance Cash transfer to bank Cash t…" at bounding box center [184, 77] width 74 height 11
select select "10"
click at [147, 72] on select "Select Advance Salary Bank charges Car maintenance Cash transfer to bank Cash t…" at bounding box center [184, 77] width 74 height 11
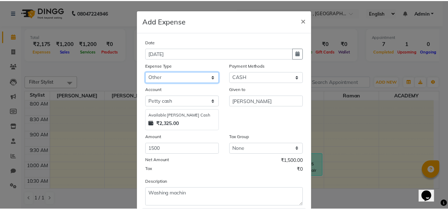
scroll to position [42, 0]
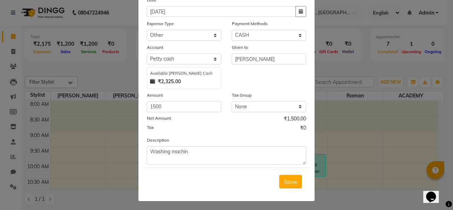
click at [295, 185] on button "Save" at bounding box center [290, 181] width 23 height 13
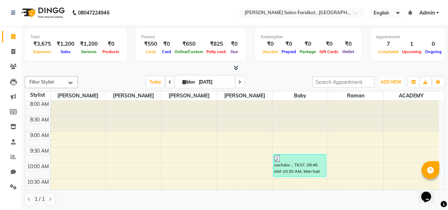
click at [393, 84] on span "ADD NEW" at bounding box center [390, 81] width 21 height 5
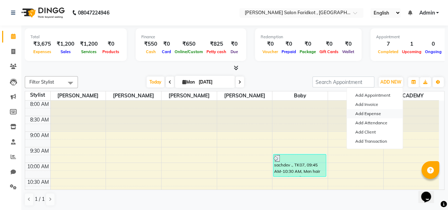
click at [375, 115] on link "Add Expense" at bounding box center [375, 113] width 56 height 9
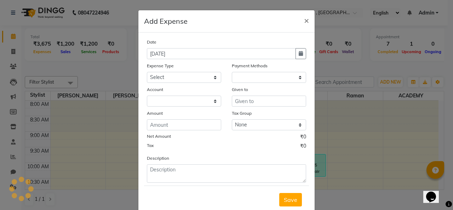
select select "1"
select select "8097"
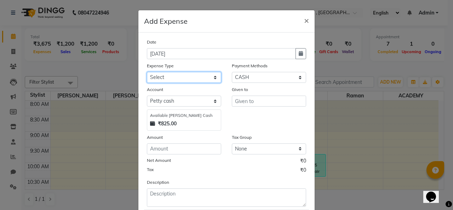
click at [200, 77] on select "Select Advance Salary Bank charges Car maintenance Cash transfer to bank Cash t…" at bounding box center [184, 77] width 74 height 11
select select "18"
click at [147, 72] on select "Select Advance Salary Bank charges Car maintenance Cash transfer to bank Cash t…" at bounding box center [184, 77] width 74 height 11
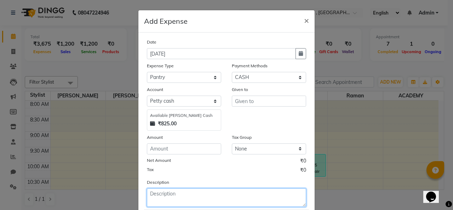
click at [217, 195] on textarea at bounding box center [226, 197] width 159 height 18
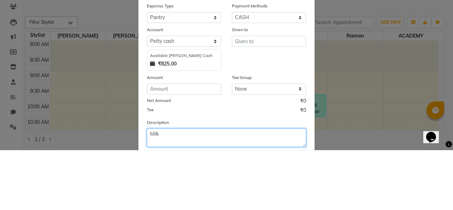
type textarea "Milk"
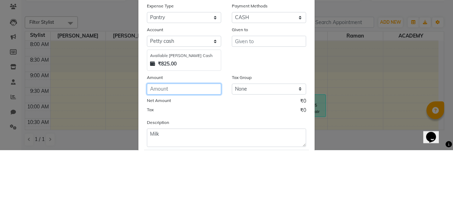
click at [187, 149] on input "number" at bounding box center [184, 148] width 74 height 11
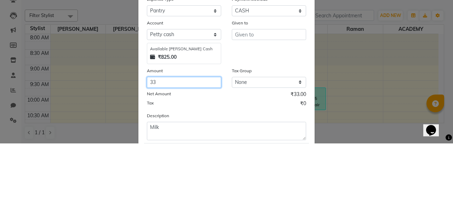
type input "33"
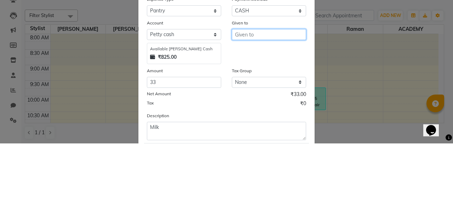
click at [271, 102] on input "text" at bounding box center [269, 101] width 74 height 11
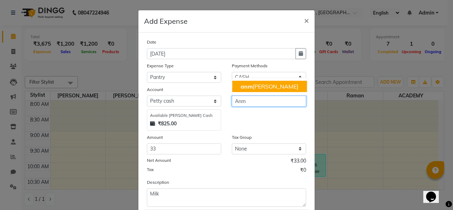
click at [263, 84] on ngb-highlight "anm ol dhillon" at bounding box center [270, 86] width 58 height 7
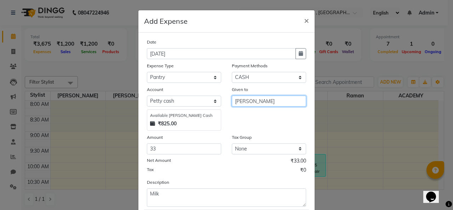
scroll to position [42, 0]
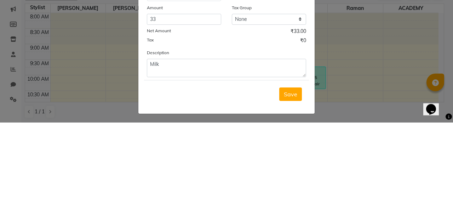
type input "[PERSON_NAME]"
click at [295, 178] on span "Save" at bounding box center [290, 181] width 13 height 7
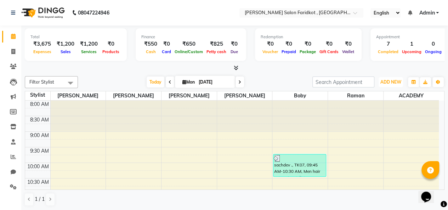
click at [391, 82] on span "ADD NEW" at bounding box center [390, 81] width 21 height 5
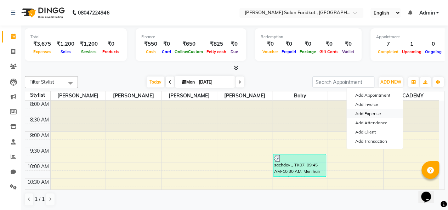
click at [378, 115] on link "Add Expense" at bounding box center [375, 113] width 56 height 9
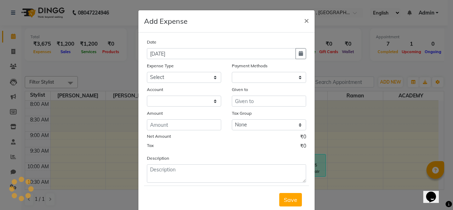
select select "1"
select select "8097"
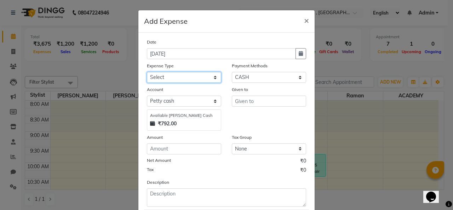
click at [215, 74] on select "Select Advance Salary Bank charges Car maintenance Cash transfer to bank Cash t…" at bounding box center [184, 77] width 74 height 11
select select "17"
click at [147, 72] on select "Select Advance Salary Bank charges Car maintenance Cash transfer to bank Cash t…" at bounding box center [184, 77] width 74 height 11
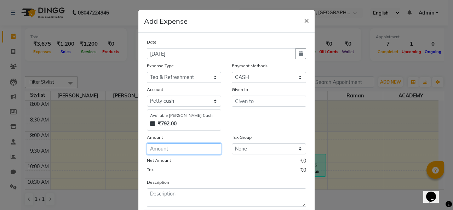
click at [191, 149] on input "number" at bounding box center [184, 148] width 74 height 11
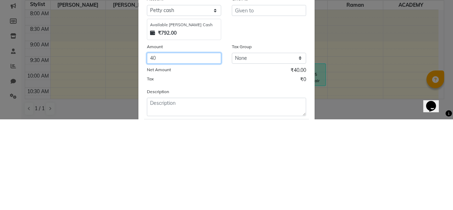
type input "40"
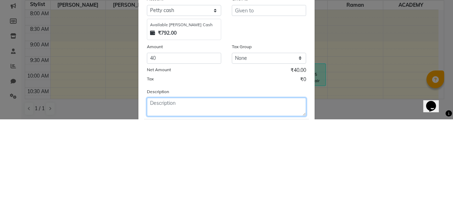
click at [230, 196] on textarea at bounding box center [226, 197] width 159 height 18
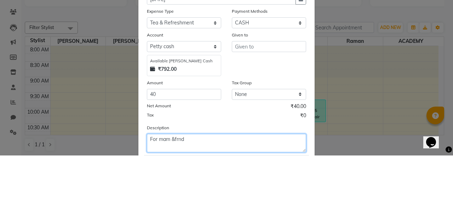
type textarea "For mam &frnd"
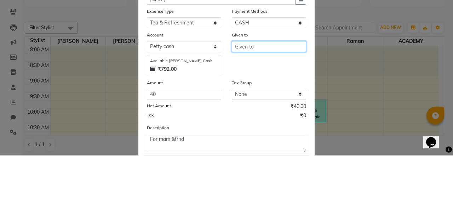
click at [278, 100] on input "text" at bounding box center [269, 101] width 74 height 11
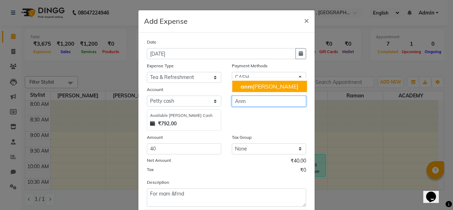
click at [264, 85] on ngb-highlight "anm ol dhillon" at bounding box center [270, 86] width 58 height 7
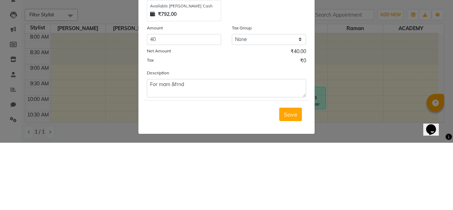
type input "[PERSON_NAME]"
click at [294, 180] on span "Save" at bounding box center [290, 181] width 13 height 7
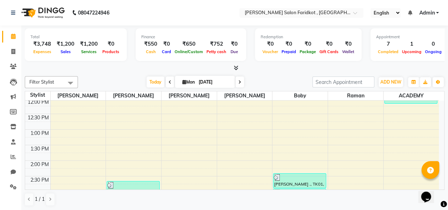
scroll to position [131, 0]
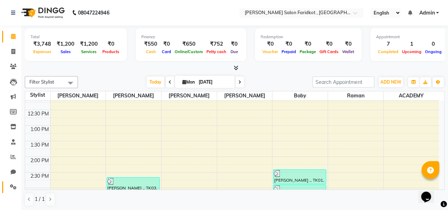
click at [14, 186] on icon at bounding box center [13, 186] width 7 height 5
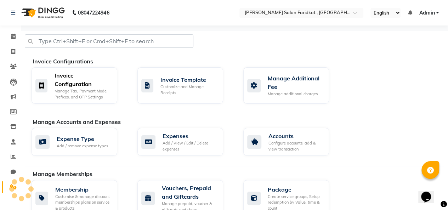
click at [86, 92] on div "Manage Tax, Payment Mode, Prefixes, and OTP Settings" at bounding box center [83, 94] width 57 height 12
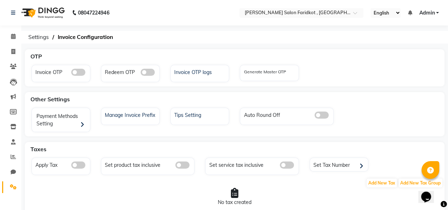
click at [12, 188] on icon at bounding box center [13, 186] width 7 height 5
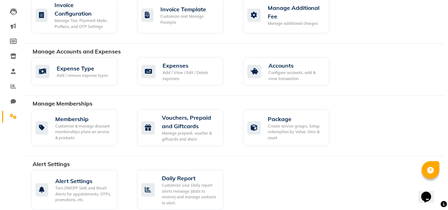
scroll to position [74, 0]
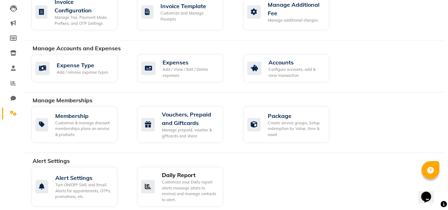
click at [190, 186] on div "Customize your Daily report alerts message (stats to receive) and manage contac…" at bounding box center [190, 190] width 56 height 23
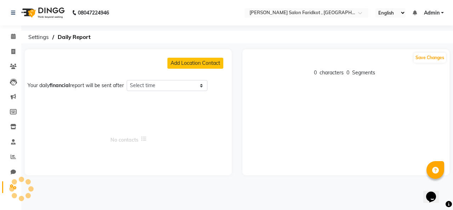
select select "1260"
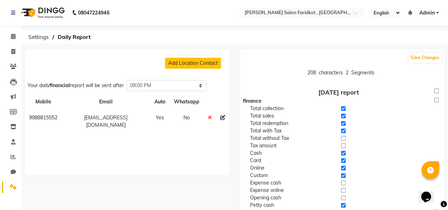
click at [13, 142] on icon at bounding box center [13, 141] width 5 height 5
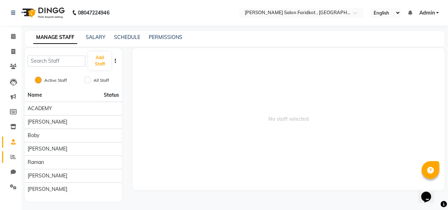
click at [13, 158] on icon at bounding box center [13, 156] width 5 height 5
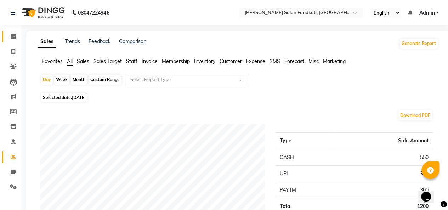
click at [14, 34] on icon at bounding box center [13, 36] width 5 height 5
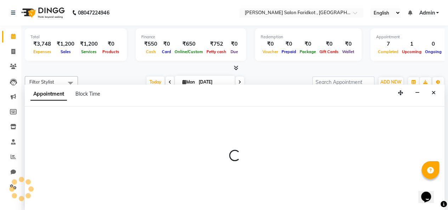
select select "89536"
select select "660"
select select "tentative"
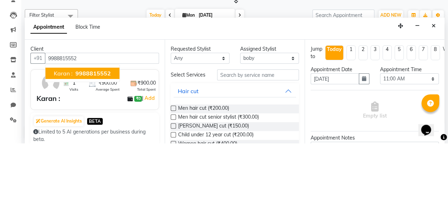
click at [87, 141] on span "9988815552" at bounding box center [92, 140] width 35 height 7
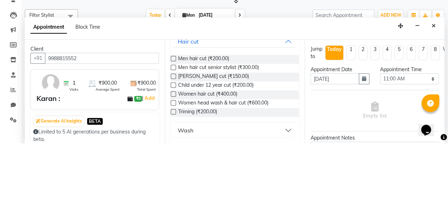
scroll to position [50, 0]
type input "9988815552"
click at [174, 172] on label at bounding box center [173, 169] width 5 height 5
click at [174, 172] on input "checkbox" at bounding box center [173, 170] width 5 height 5
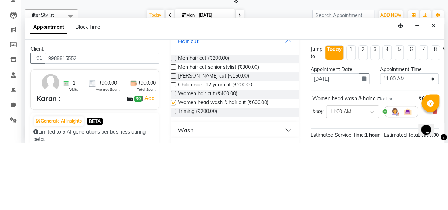
scroll to position [0, 0]
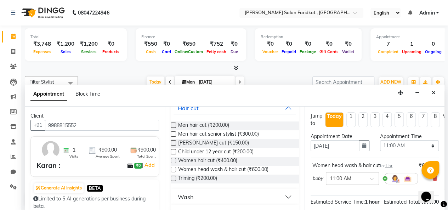
checkbox input "false"
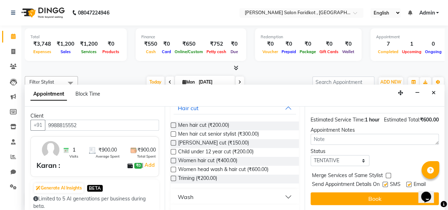
scroll to position [95, 0]
click at [375, 195] on button "Book" at bounding box center [375, 198] width 128 height 13
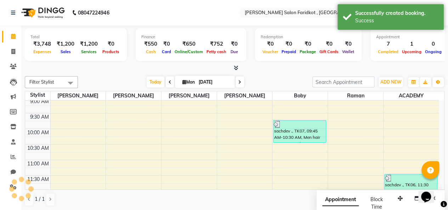
scroll to position [0, 0]
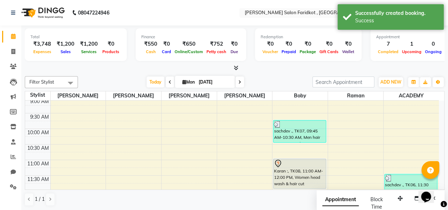
click at [308, 175] on div "Karan :, TK08, 11:00 AM-12:00 PM, Women head wash & hair cut" at bounding box center [299, 173] width 52 height 29
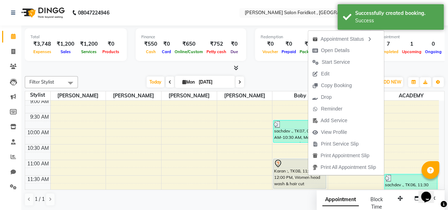
click at [337, 61] on span "Start Service" at bounding box center [336, 61] width 28 height 7
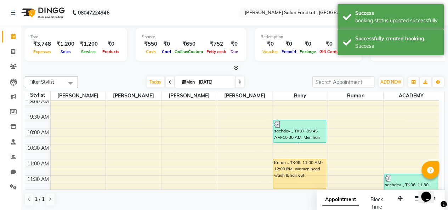
click at [305, 176] on div "Karan :, TK08, 11:00 AM-12:00 PM, Women head wash & hair cut" at bounding box center [299, 173] width 52 height 29
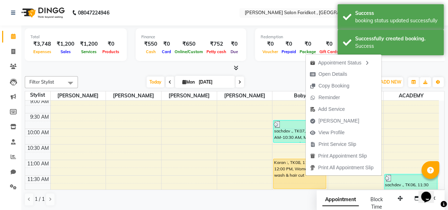
click at [346, 121] on span "Mark Done" at bounding box center [335, 121] width 58 height 12
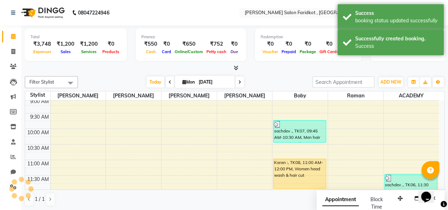
select select "service"
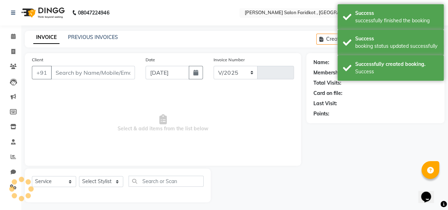
select select "8789"
type input "0090"
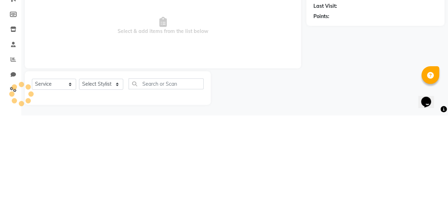
type input "9988815552"
select select "89536"
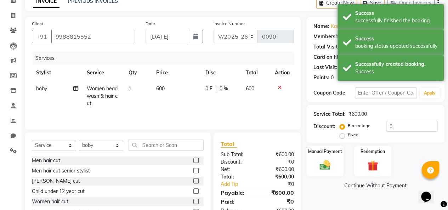
scroll to position [73, 0]
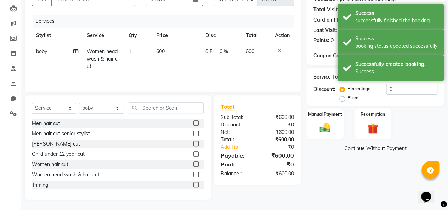
click at [335, 126] on div "Manual Payment" at bounding box center [324, 123] width 37 height 31
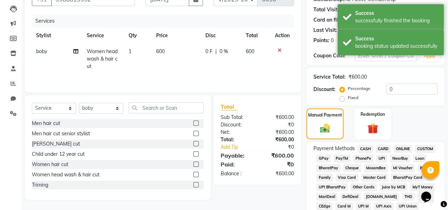
click at [344, 155] on span "PayTM" at bounding box center [342, 158] width 17 height 8
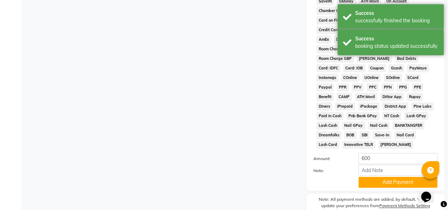
scroll to position [351, 0]
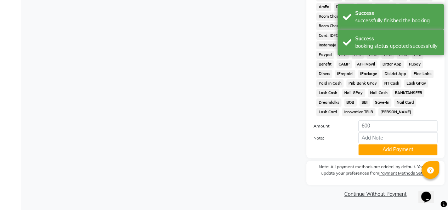
click at [396, 149] on button "Add Payment" at bounding box center [397, 149] width 79 height 11
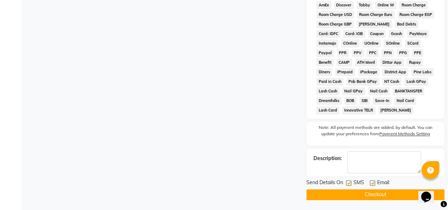
click at [367, 195] on button "Checkout" at bounding box center [375, 194] width 138 height 11
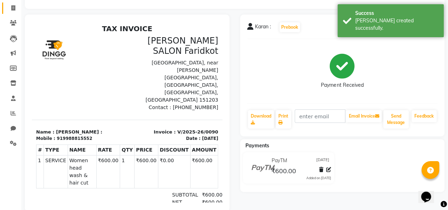
click at [12, 6] on icon at bounding box center [13, 7] width 4 height 5
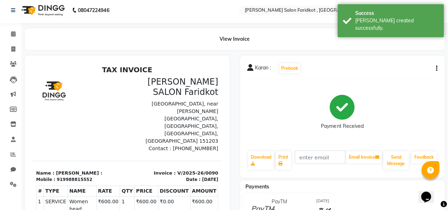
select select "service"
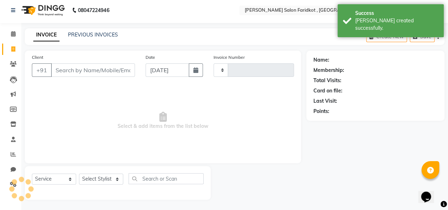
type input "0091"
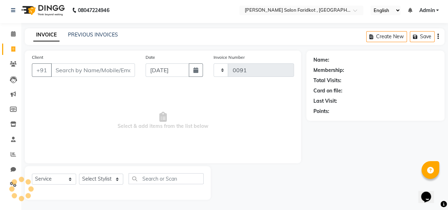
select select "8789"
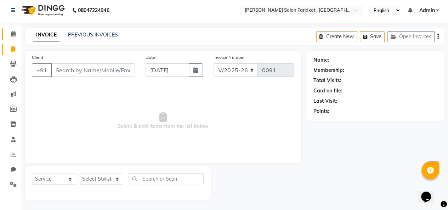
click at [13, 34] on icon at bounding box center [13, 33] width 5 height 5
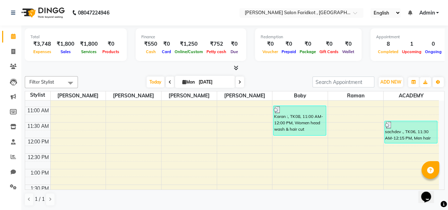
scroll to position [85, 0]
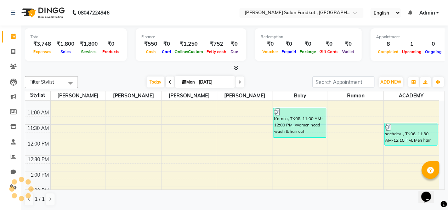
click at [417, 133] on div "sachdev ., TK06, 11:30 AM-12:15 PM, Men hair cut" at bounding box center [411, 134] width 52 height 22
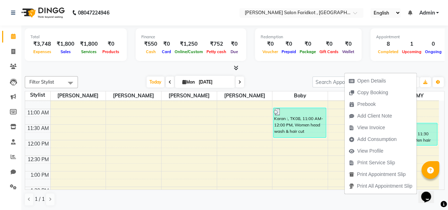
click at [383, 83] on span "Open Details" at bounding box center [371, 80] width 29 height 7
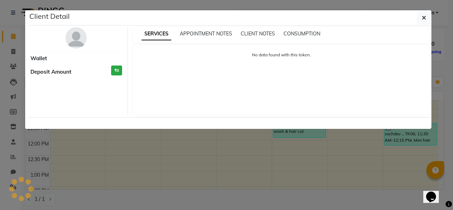
select select "3"
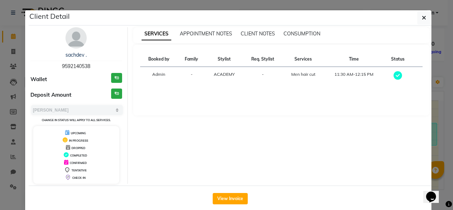
click at [230, 198] on button "View Invoice" at bounding box center [230, 198] width 35 height 11
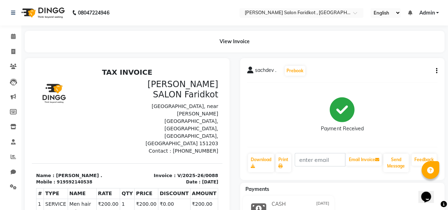
click at [436, 71] on icon "button" at bounding box center [436, 71] width 1 height 0
click at [408, 71] on div "Edit Item Staff" at bounding box center [401, 71] width 49 height 9
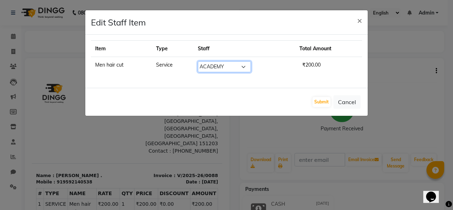
click at [237, 63] on select "Select ACADEMY anmol dhillon boby KARAN DHALIWAL raman Rohit GILL vanshika" at bounding box center [224, 66] width 53 height 11
select select "89536"
click at [198, 61] on select "Select ACADEMY anmol dhillon boby KARAN DHALIWAL raman Rohit GILL vanshika" at bounding box center [224, 66] width 53 height 11
click at [325, 101] on button "Submit" at bounding box center [322, 102] width 18 height 10
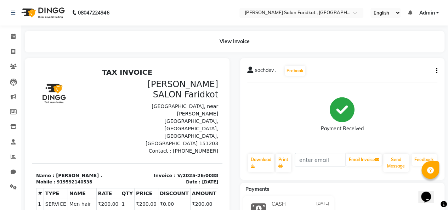
click at [13, 36] on icon at bounding box center [13, 36] width 5 height 5
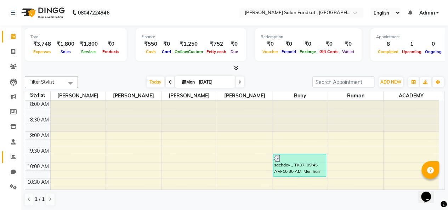
click at [13, 158] on icon at bounding box center [13, 156] width 5 height 5
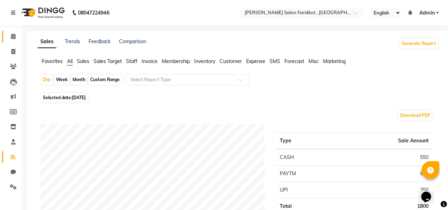
click at [13, 36] on icon at bounding box center [13, 36] width 5 height 5
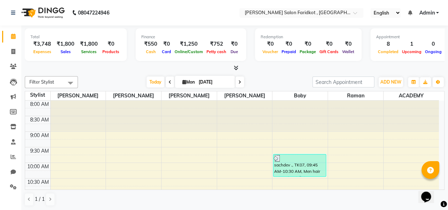
click at [311, 166] on div "sachdev ., TK07, 09:45 AM-10:30 AM, Men hair cut senior stylist" at bounding box center [299, 165] width 52 height 22
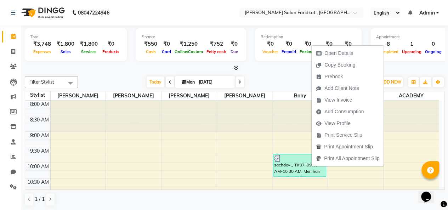
click at [347, 53] on span "Open Details" at bounding box center [338, 53] width 29 height 7
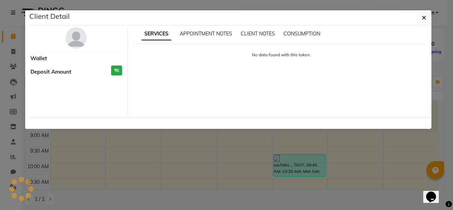
select select "3"
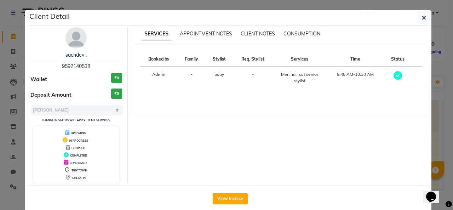
click at [235, 198] on button "View Invoice" at bounding box center [230, 198] width 35 height 11
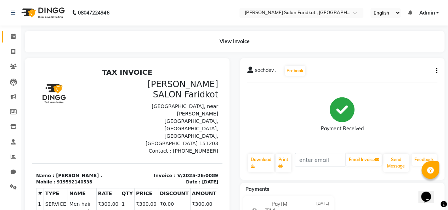
click at [12, 31] on link "Calendar" at bounding box center [10, 37] width 17 height 12
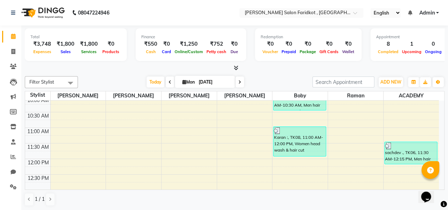
scroll to position [67, 0]
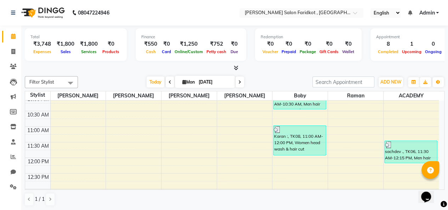
click at [416, 152] on div "sachdev ., TK06, 11:30 AM-12:15 PM, Men hair cut" at bounding box center [411, 152] width 52 height 22
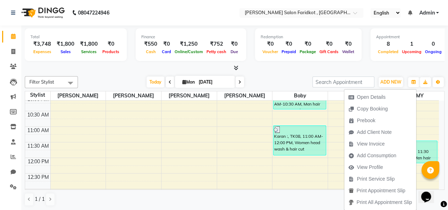
click at [366, 100] on span "Open Details" at bounding box center [371, 96] width 29 height 7
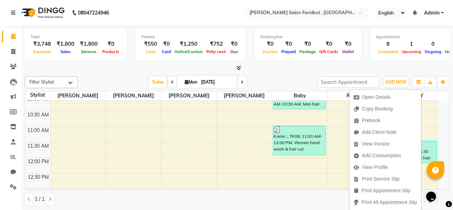
select select "3"
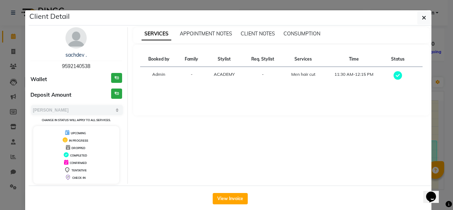
click at [229, 197] on button "View Invoice" at bounding box center [230, 198] width 35 height 11
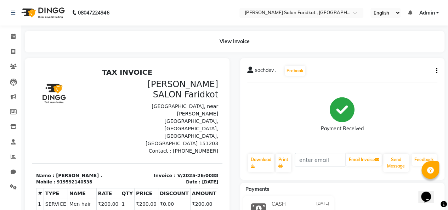
click at [443, 68] on div "sachdev . Prebook Payment Received Download Print Email Invoice Send Message Fe…" at bounding box center [342, 119] width 205 height 122
click at [436, 71] on icon "button" at bounding box center [436, 71] width 1 height 0
click at [400, 72] on div "Edit Item Staff" at bounding box center [401, 71] width 49 height 9
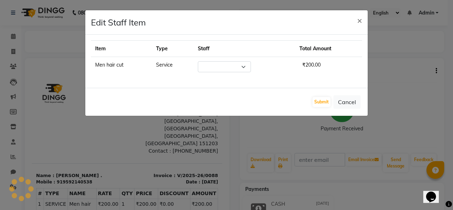
select select "89536"
click at [323, 100] on button "Submit" at bounding box center [322, 102] width 18 height 10
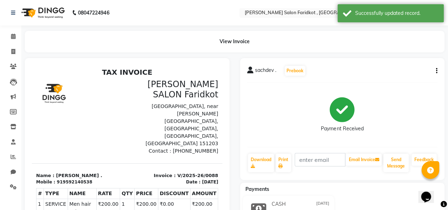
click at [18, 37] on span at bounding box center [13, 37] width 12 height 8
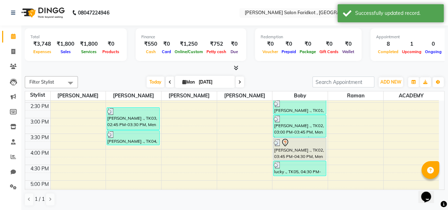
scroll to position [200, 0]
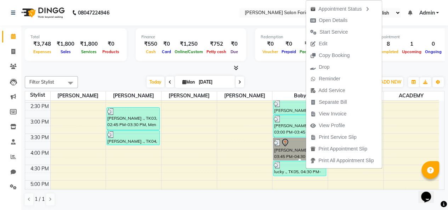
click at [337, 34] on span "Start Service" at bounding box center [333, 31] width 28 height 7
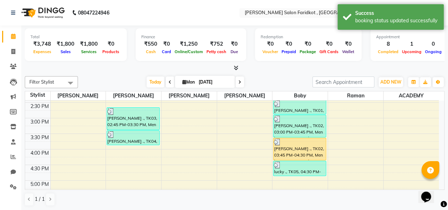
click at [306, 150] on div "[PERSON_NAME] ., TK02, 03:45 PM-04:30 PM, Men hair cut senior stylist" at bounding box center [299, 149] width 52 height 22
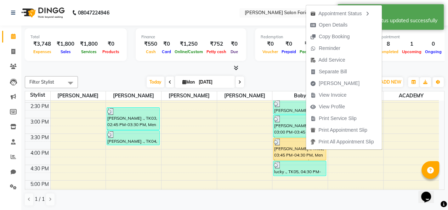
click at [331, 84] on span "Mark Done" at bounding box center [339, 83] width 41 height 7
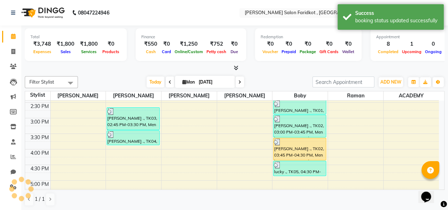
select select "service"
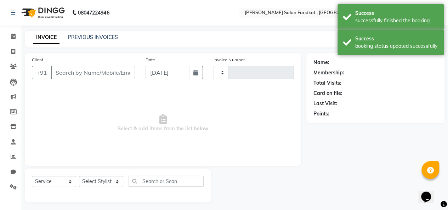
type input "0091"
select select "8789"
type input "9888544819"
select select "89536"
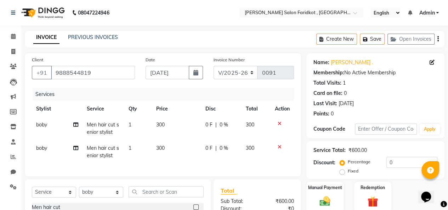
click at [278, 147] on icon at bounding box center [280, 146] width 4 height 5
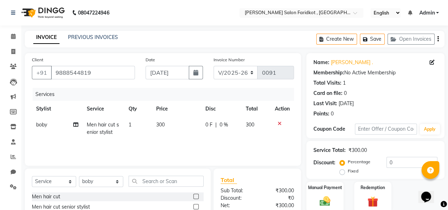
click at [348, 172] on label "Fixed" at bounding box center [353, 171] width 11 height 6
click at [343, 172] on input "Fixed" at bounding box center [343, 171] width 5 height 5
radio input "true"
click at [405, 163] on input "0" at bounding box center [411, 162] width 51 height 11
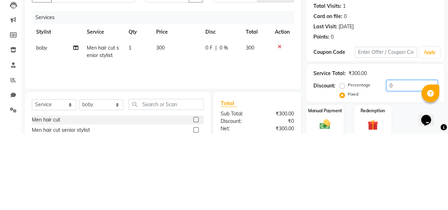
scroll to position [9, 0]
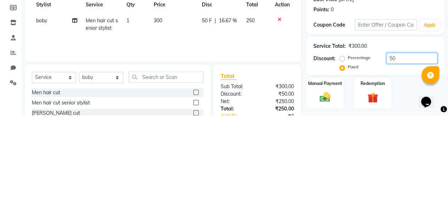
type input "50"
click at [326, 188] on img at bounding box center [324, 192] width 17 height 12
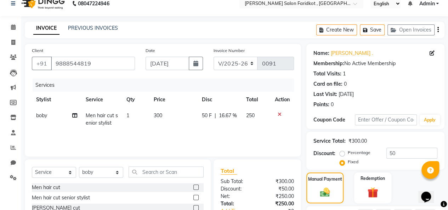
click at [279, 114] on icon at bounding box center [280, 114] width 4 height 5
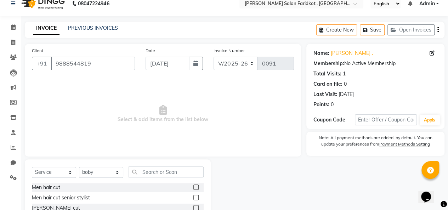
click at [432, 52] on icon at bounding box center [432, 53] width 5 height 5
select select "male"
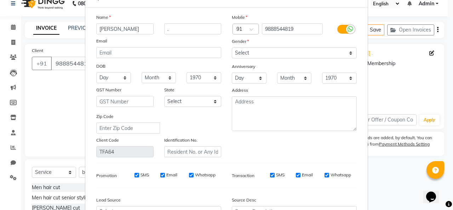
scroll to position [0, 0]
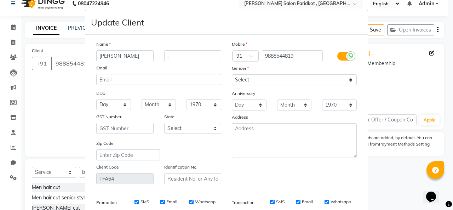
click at [18, 26] on ngb-modal-window "Update Client Name lakhan . Email DOB Day 01 02 03 04 05 06 07 08 09 10 11 12 1…" at bounding box center [226, 105] width 453 height 210
click at [13, 27] on ngb-modal-window "Update Client Name lakhan . Email DOB Day 01 02 03 04 05 06 07 08 09 10 11 12 1…" at bounding box center [226, 105] width 453 height 210
click at [17, 27] on ngb-modal-window "Update Client Name lakhan . Email DOB Day 01 02 03 04 05 06 07 08 09 10 11 12 1…" at bounding box center [226, 105] width 453 height 210
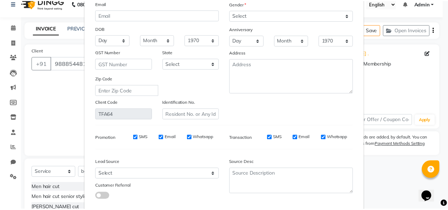
scroll to position [103, 0]
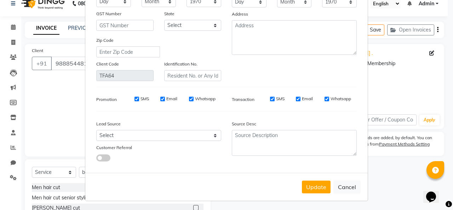
click at [344, 189] on button "Cancel" at bounding box center [347, 186] width 27 height 13
select select
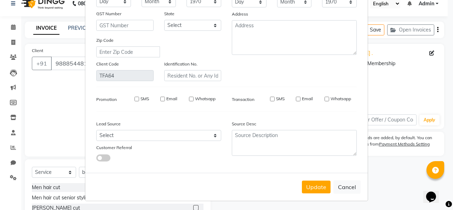
select select
checkbox input "false"
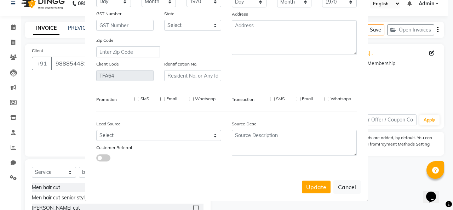
checkbox input "false"
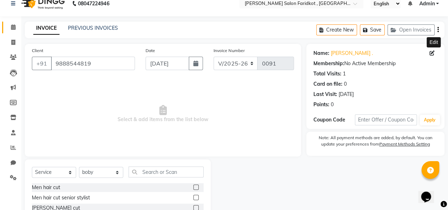
click at [13, 27] on icon at bounding box center [13, 26] width 5 height 5
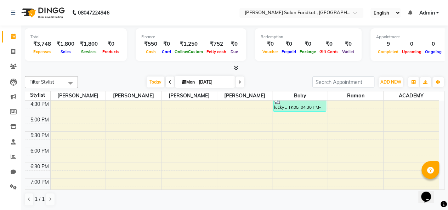
scroll to position [271, 0]
